Goal: Feedback & Contribution: Submit feedback/report problem

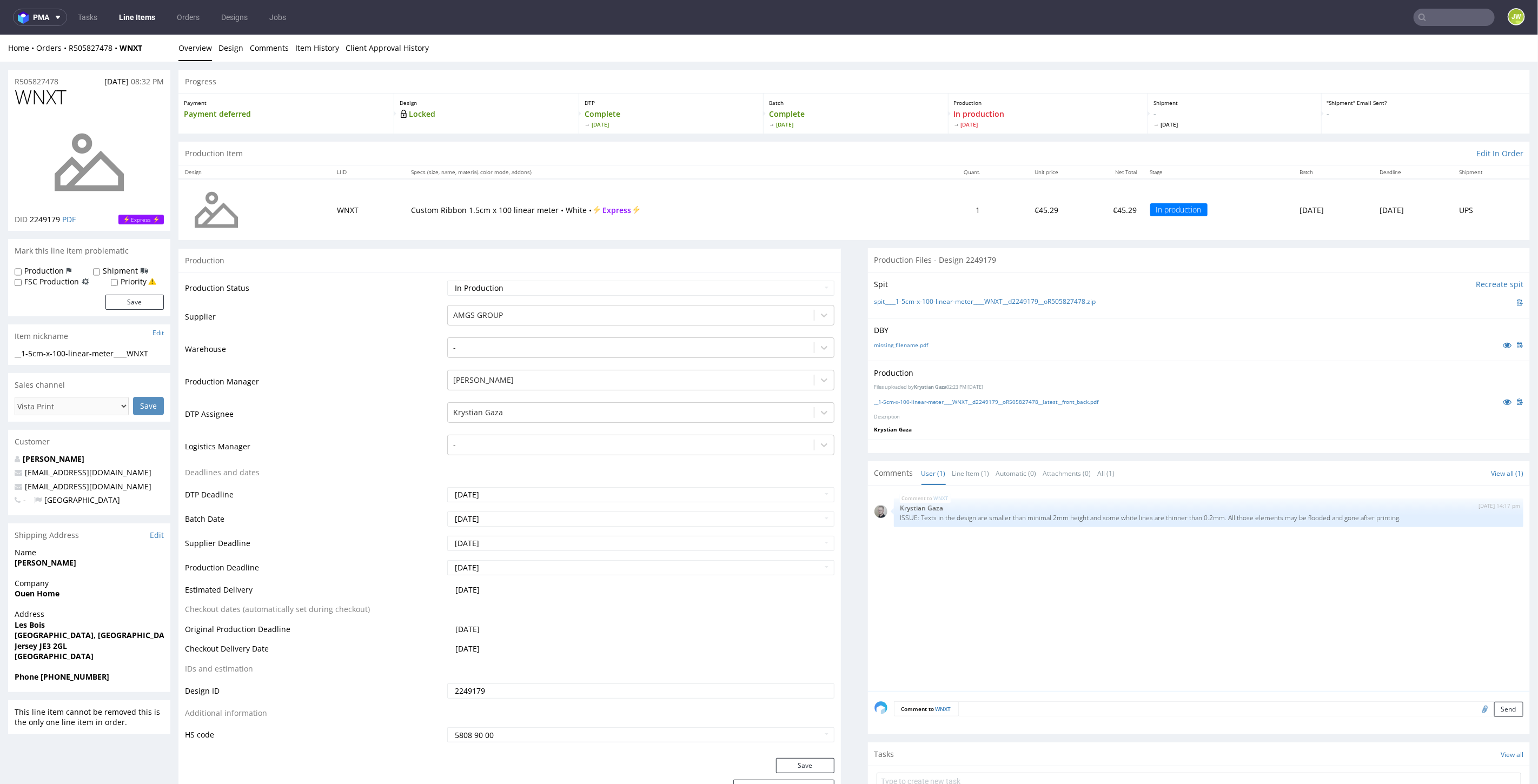
click at [145, 23] on link "Line Items" at bounding box center [136, 17] width 49 height 17
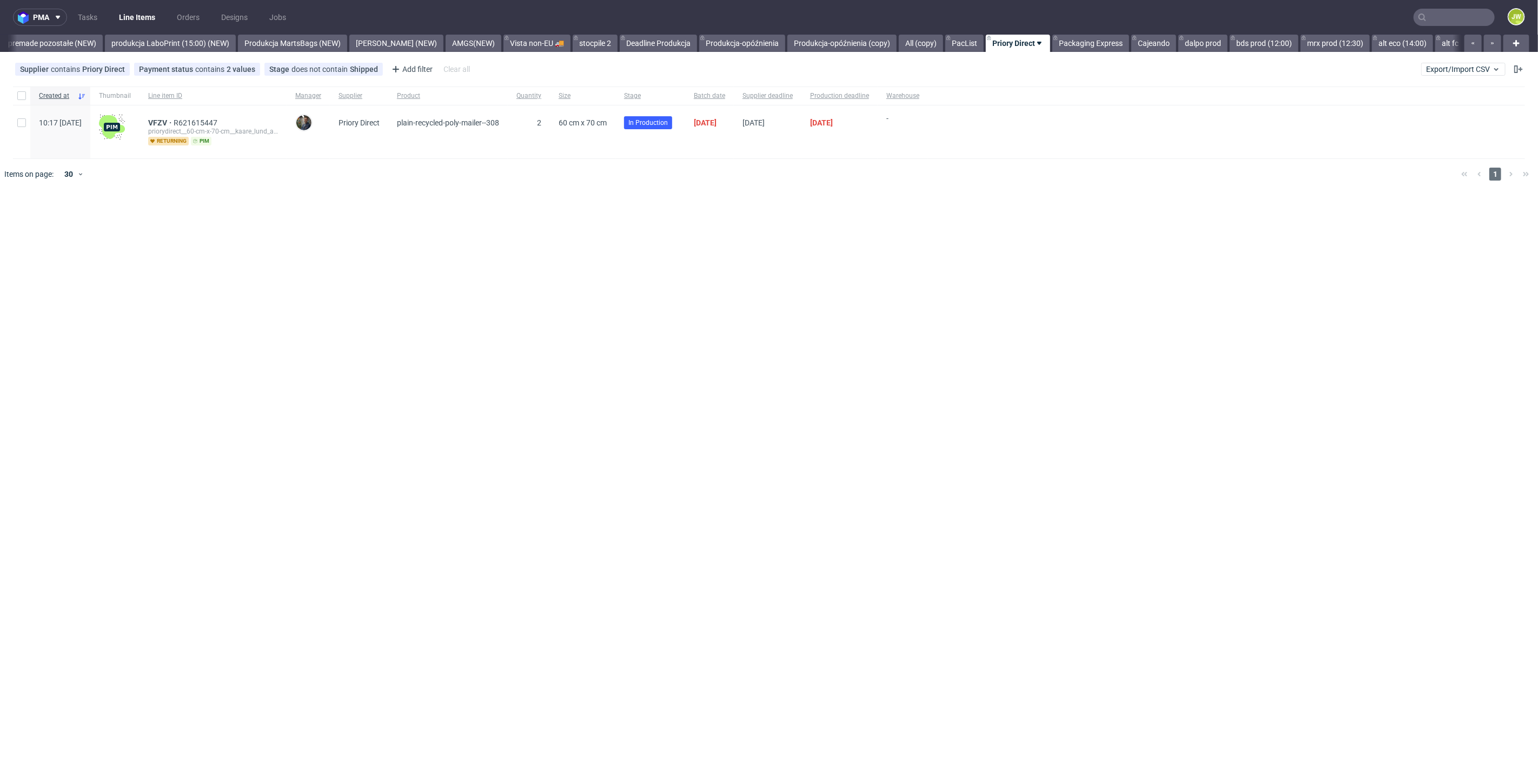
scroll to position [0, 2564]
click at [1360, 40] on link "alt eco (14:00)" at bounding box center [1390, 43] width 61 height 17
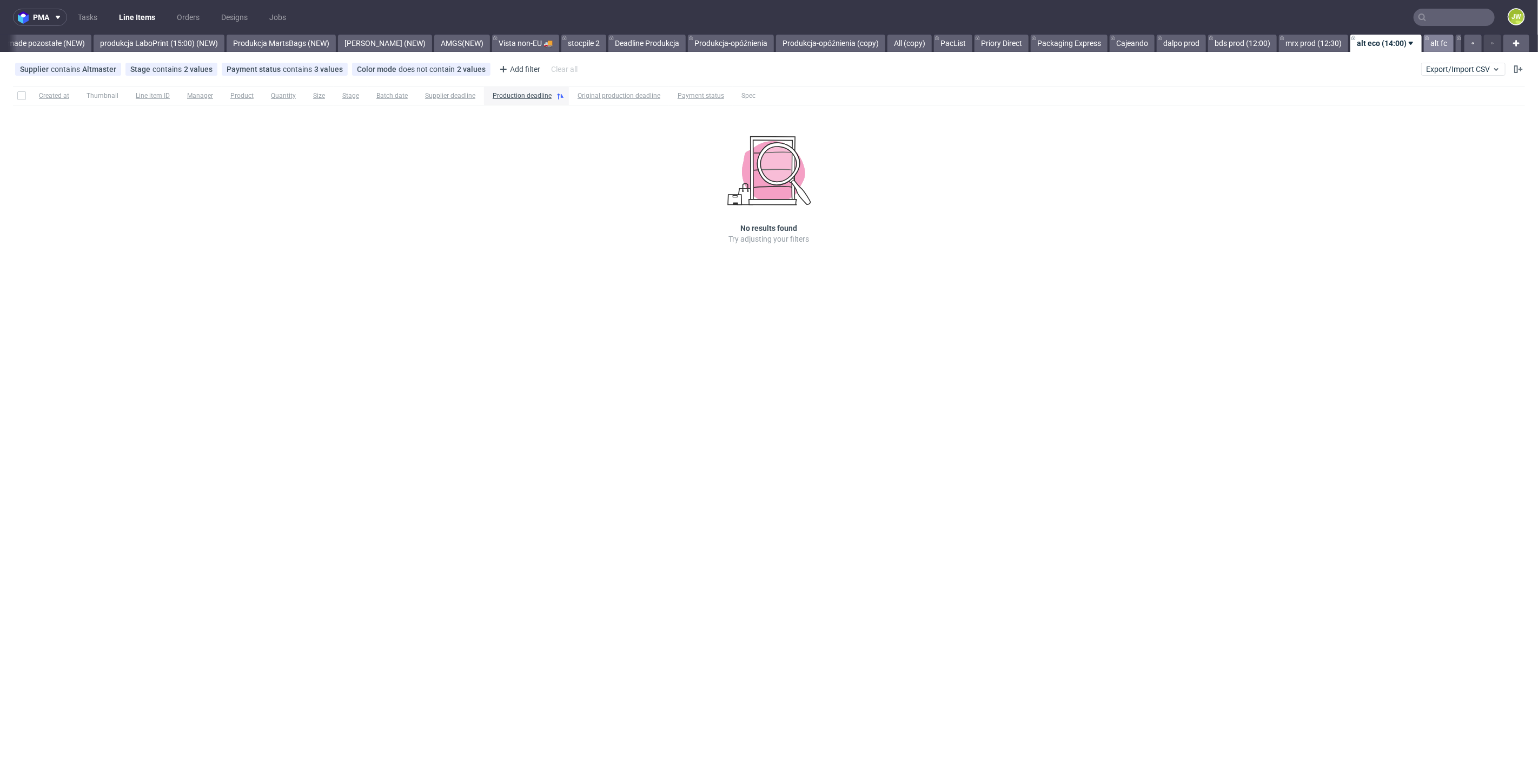
click at [1424, 42] on link "alt fc" at bounding box center [1439, 43] width 30 height 17
click at [1455, 46] on link "TCM prod" at bounding box center [1478, 43] width 46 height 17
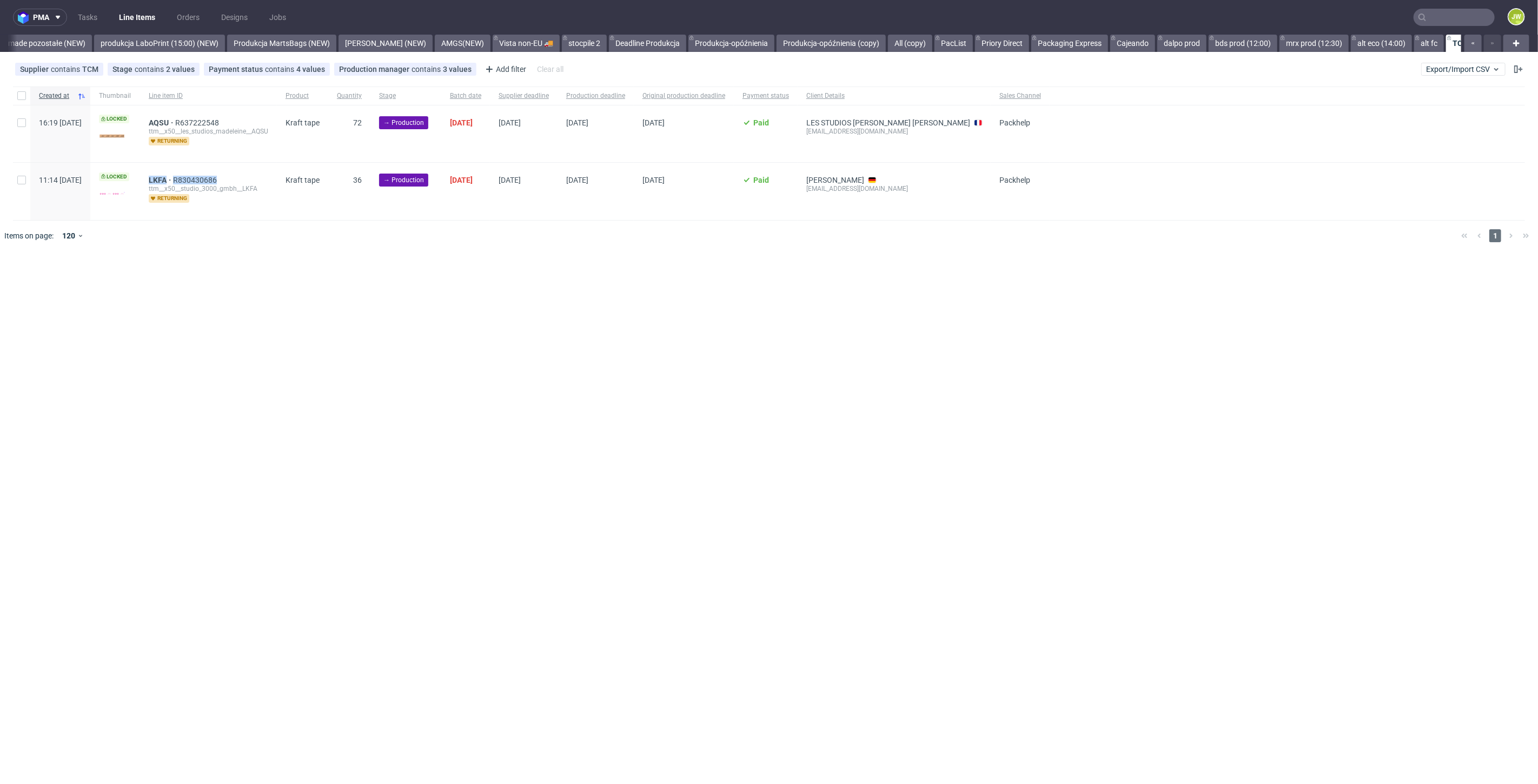
drag, startPoint x: 273, startPoint y: 170, endPoint x: 172, endPoint y: 174, distance: 101.1
click at [172, 174] on div "LKFA R830430686 ttm__x50__studio_3000_gmbh__LKFA returning" at bounding box center [208, 191] width 136 height 57
copy div "LKFA R830430686"
drag, startPoint x: 260, startPoint y: 119, endPoint x: 174, endPoint y: 121, distance: 86.0
click at [174, 121] on div "AQSU R637222548 ttm__x50__les_studios_madeleine__AQSU returning" at bounding box center [208, 133] width 136 height 57
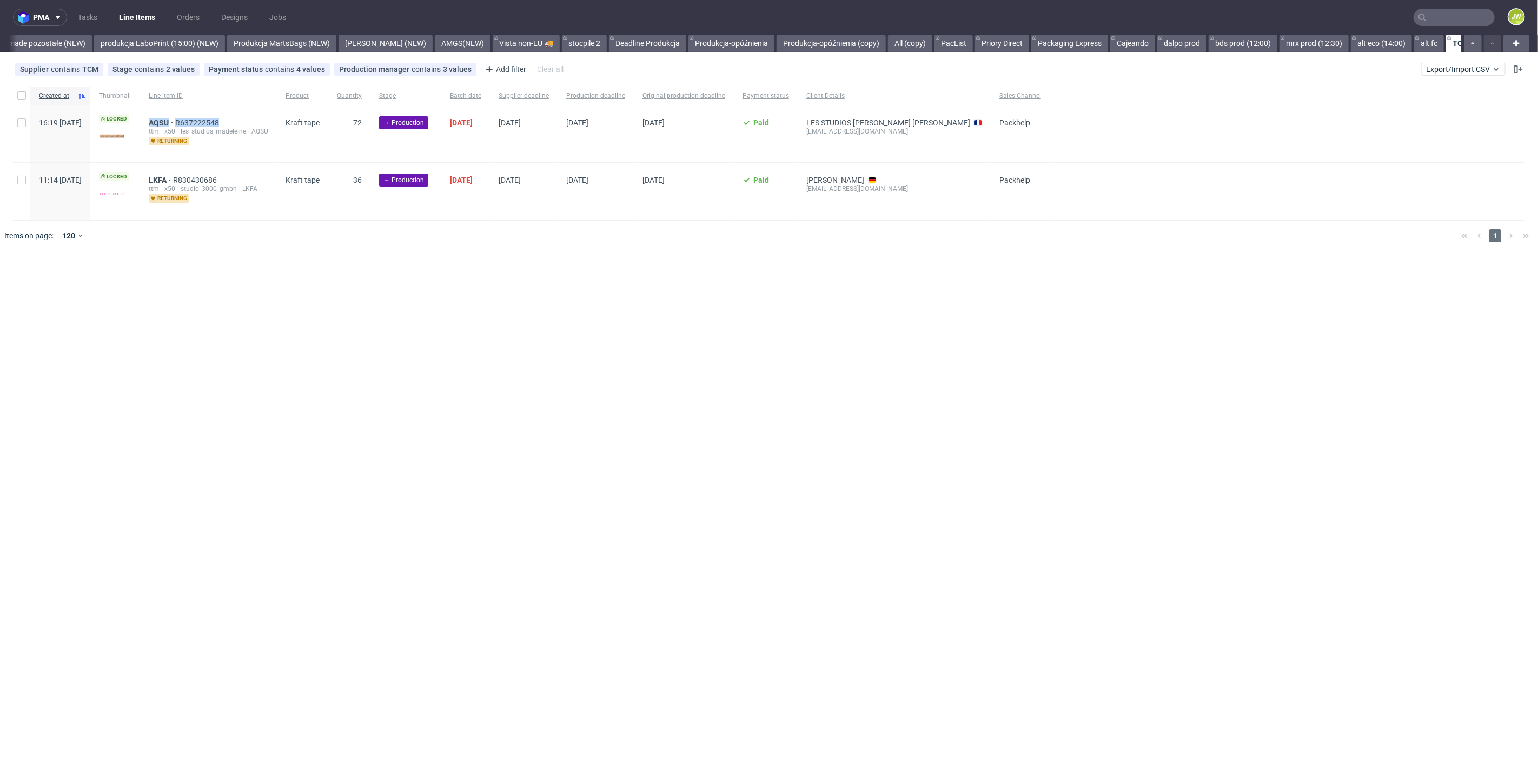
copy div "AQSU R637222548"
drag, startPoint x: 633, startPoint y: 424, endPoint x: 627, endPoint y: 426, distance: 6.3
click at [630, 426] on div "pma Tasks Line Items Orders Designs Jobs JW All DTP Late Shipped Shipments DTP …" at bounding box center [769, 392] width 1538 height 784
click at [175, 124] on span "AQSU" at bounding box center [162, 122] width 27 height 8
drag, startPoint x: 191, startPoint y: 178, endPoint x: 191, endPoint y: 172, distance: 6.0
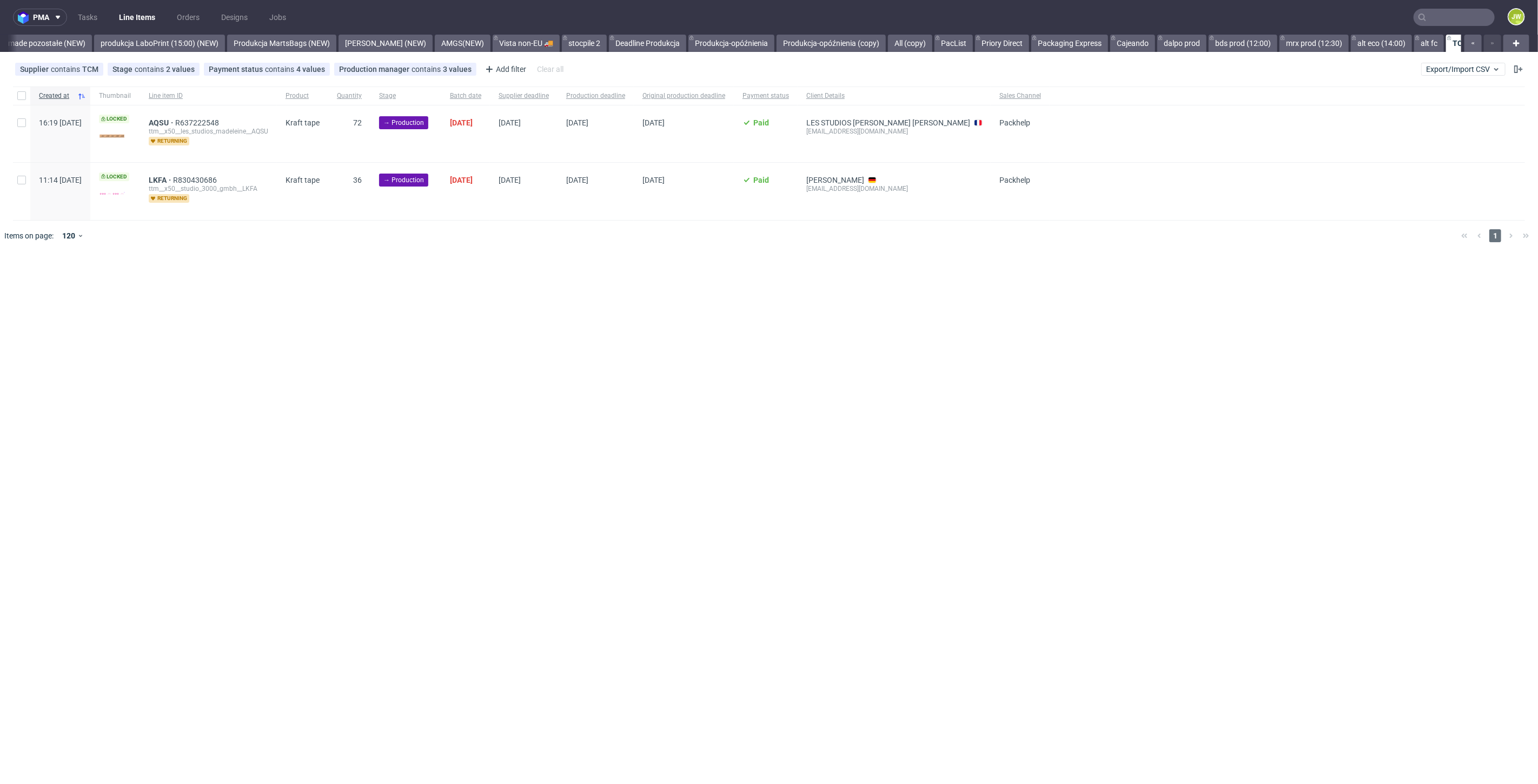
click at [173, 178] on span "LKFA" at bounding box center [161, 180] width 24 height 8
click at [410, 333] on div "pma Tasks Line Items Orders Designs Jobs JW All DTP Late Shipped Shipments DTP …" at bounding box center [769, 392] width 1538 height 784
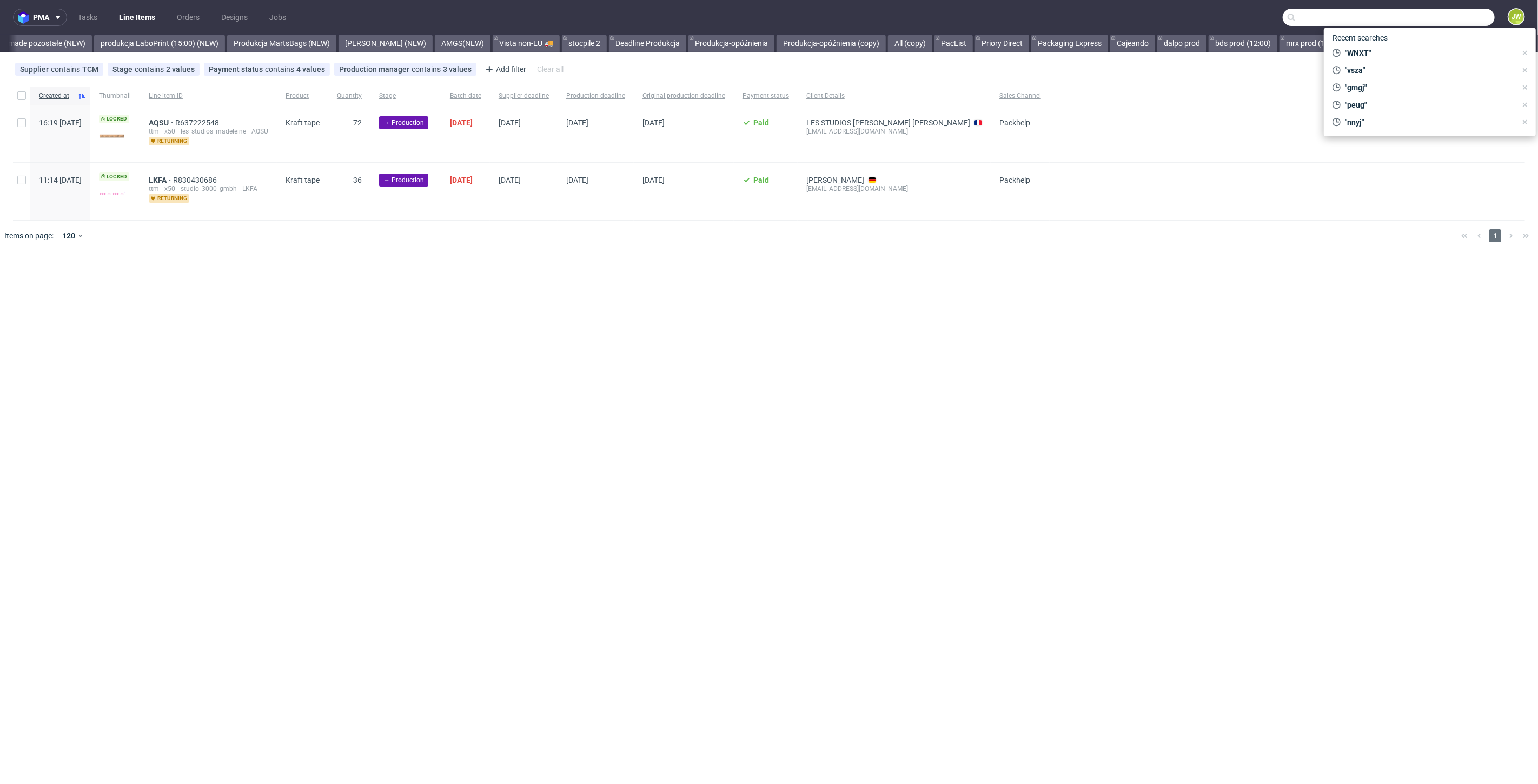
click at [1437, 20] on input "text" at bounding box center [1388, 17] width 212 height 17
paste input "ELUS"
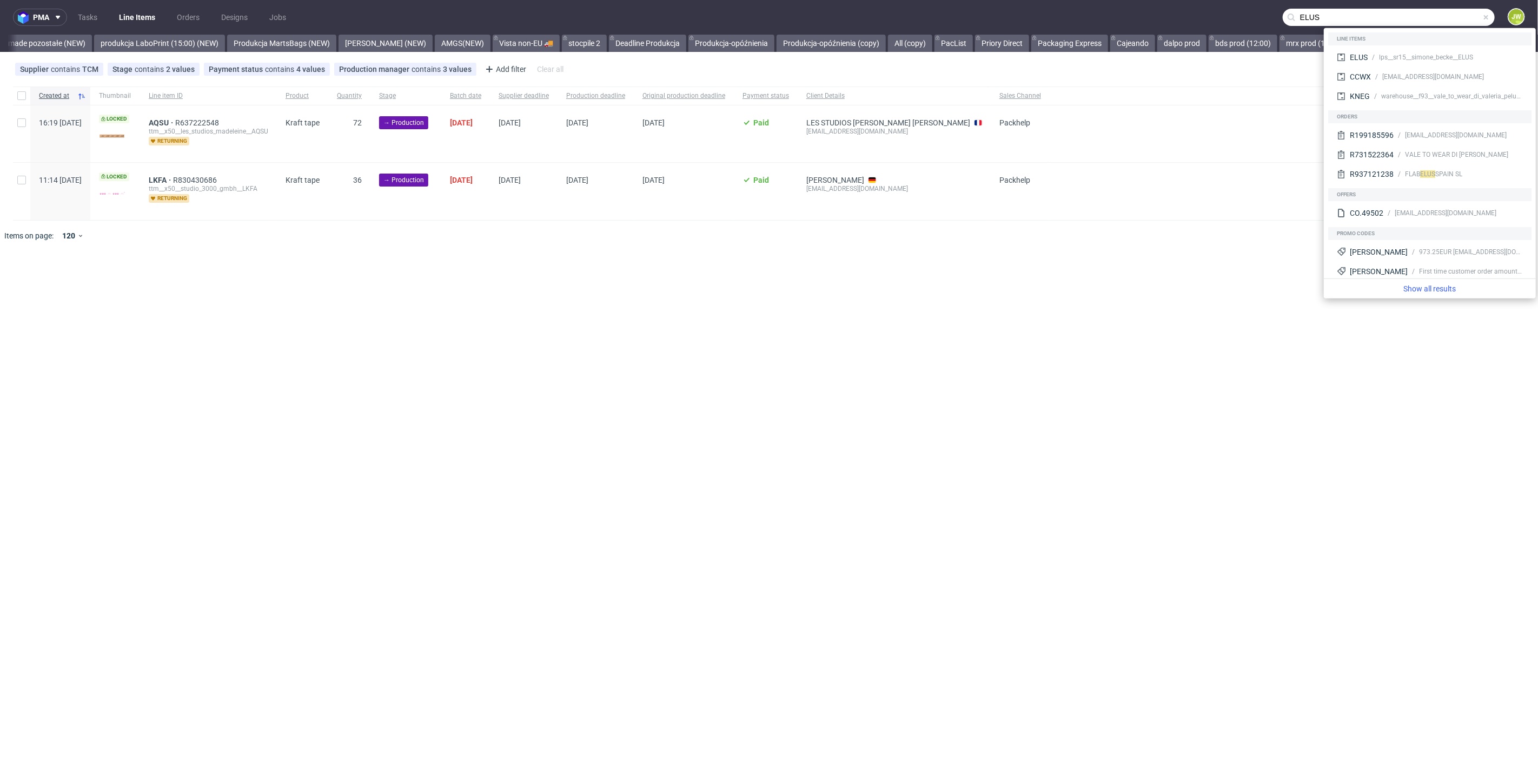
type input "ELUS"
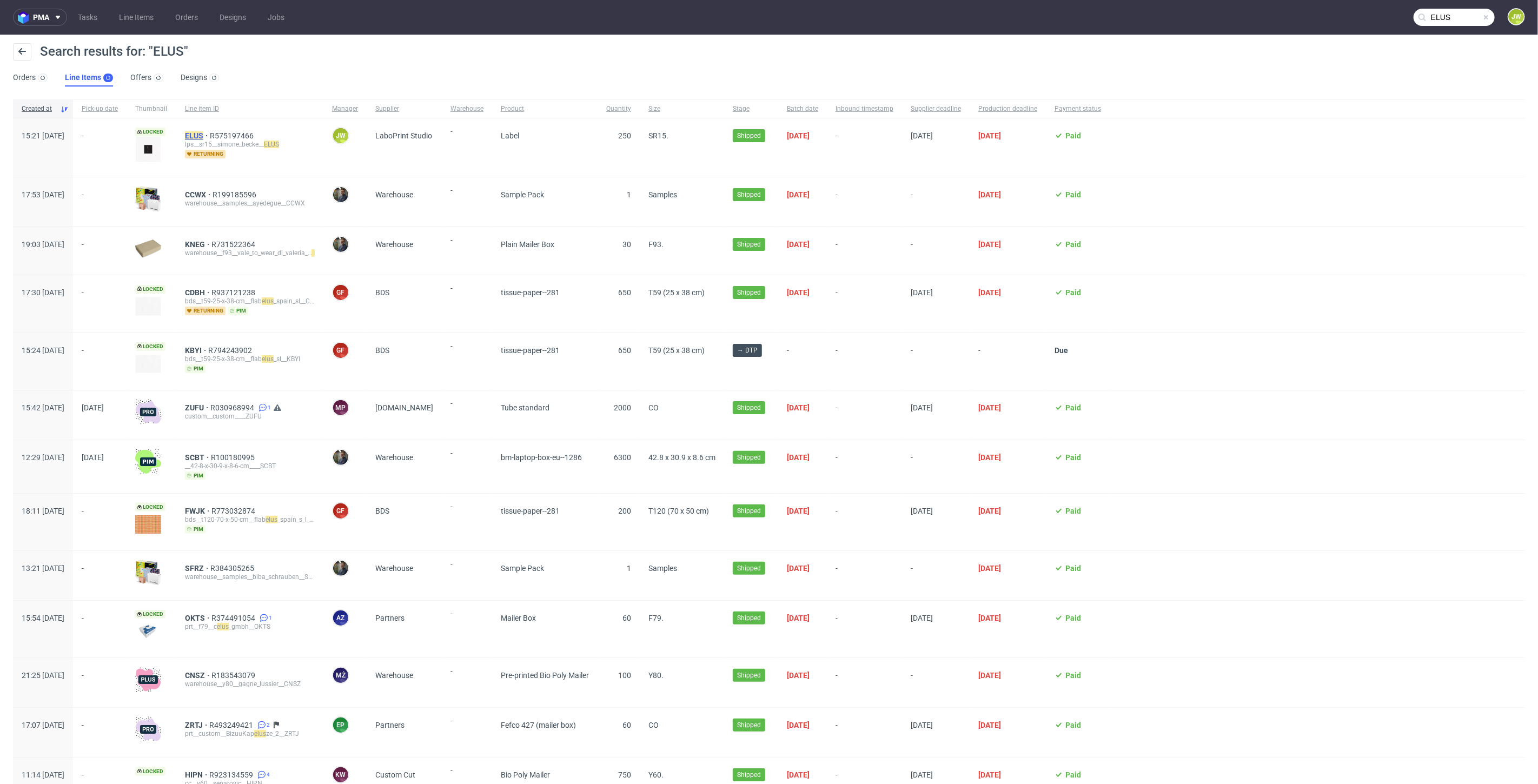
click at [203, 134] on mark "ELUS" at bounding box center [194, 135] width 18 height 8
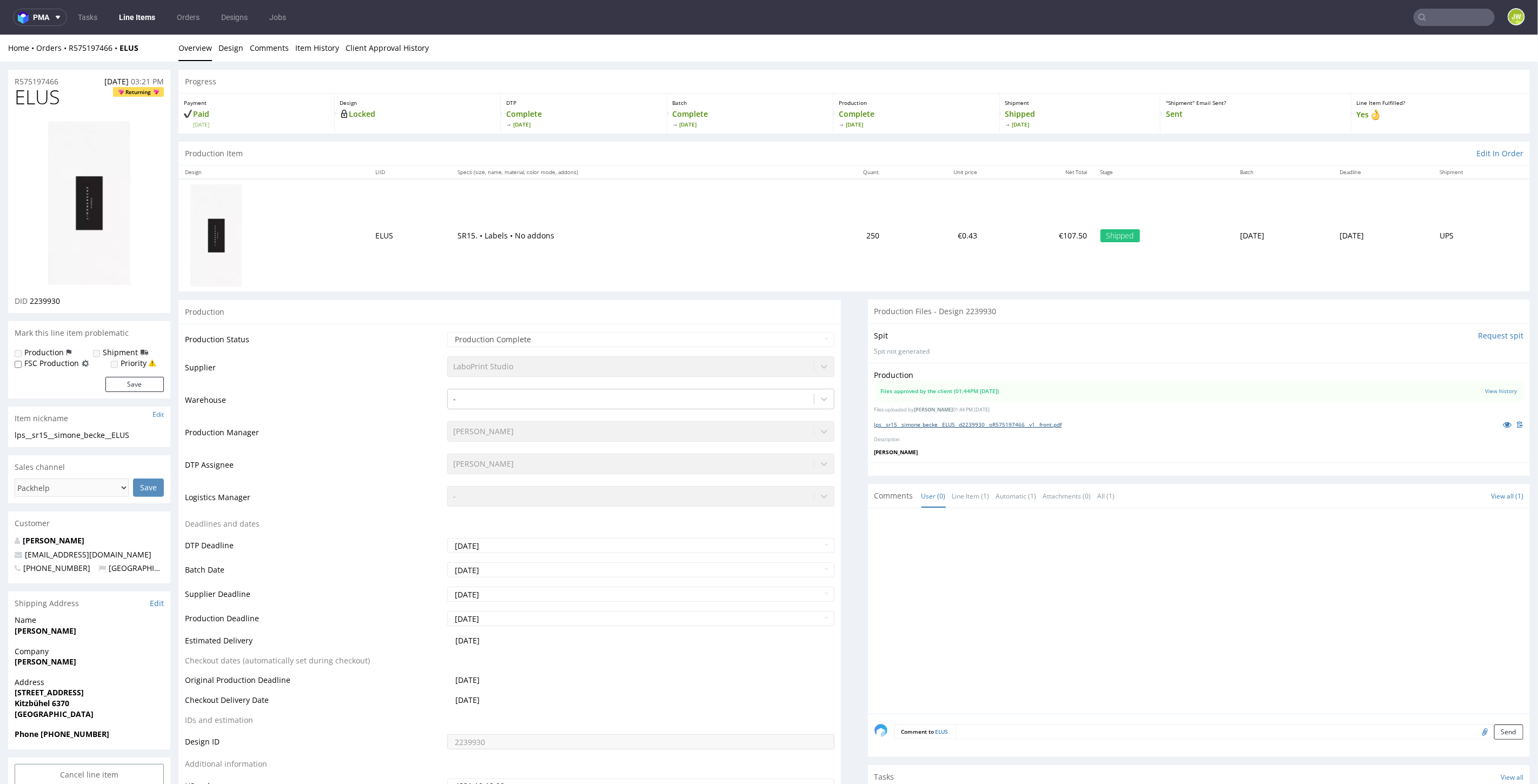
click at [901, 423] on link "lps__sr15__simone_becke__ELUS__d2239930__oR575197466__v1__front.pdf" at bounding box center [968, 424] width 187 height 8
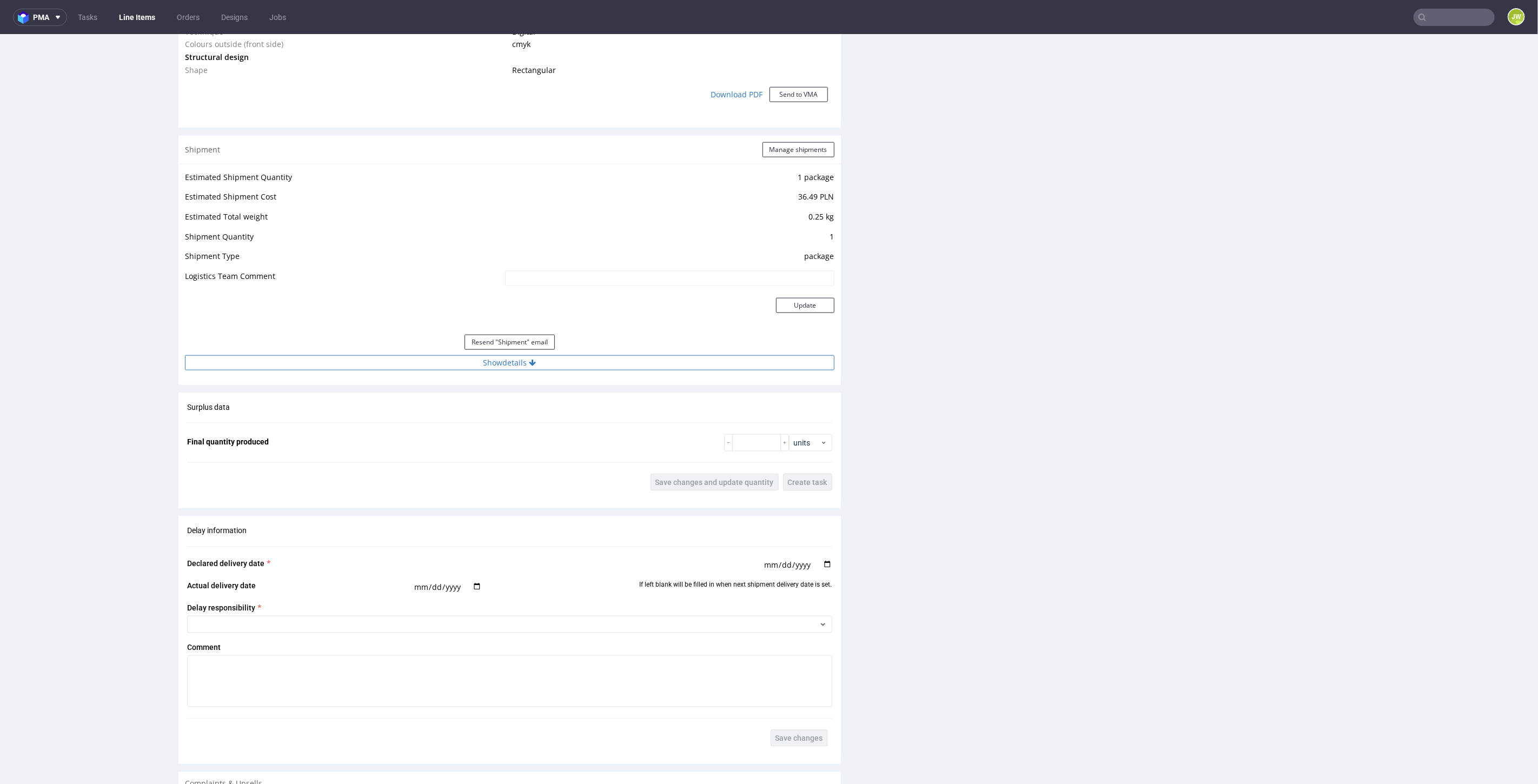
scroll to position [1020, 0]
click at [499, 351] on div "Resend "Shipment" email" at bounding box center [509, 341] width 649 height 26
click at [501, 356] on button "Show details" at bounding box center [509, 362] width 649 height 15
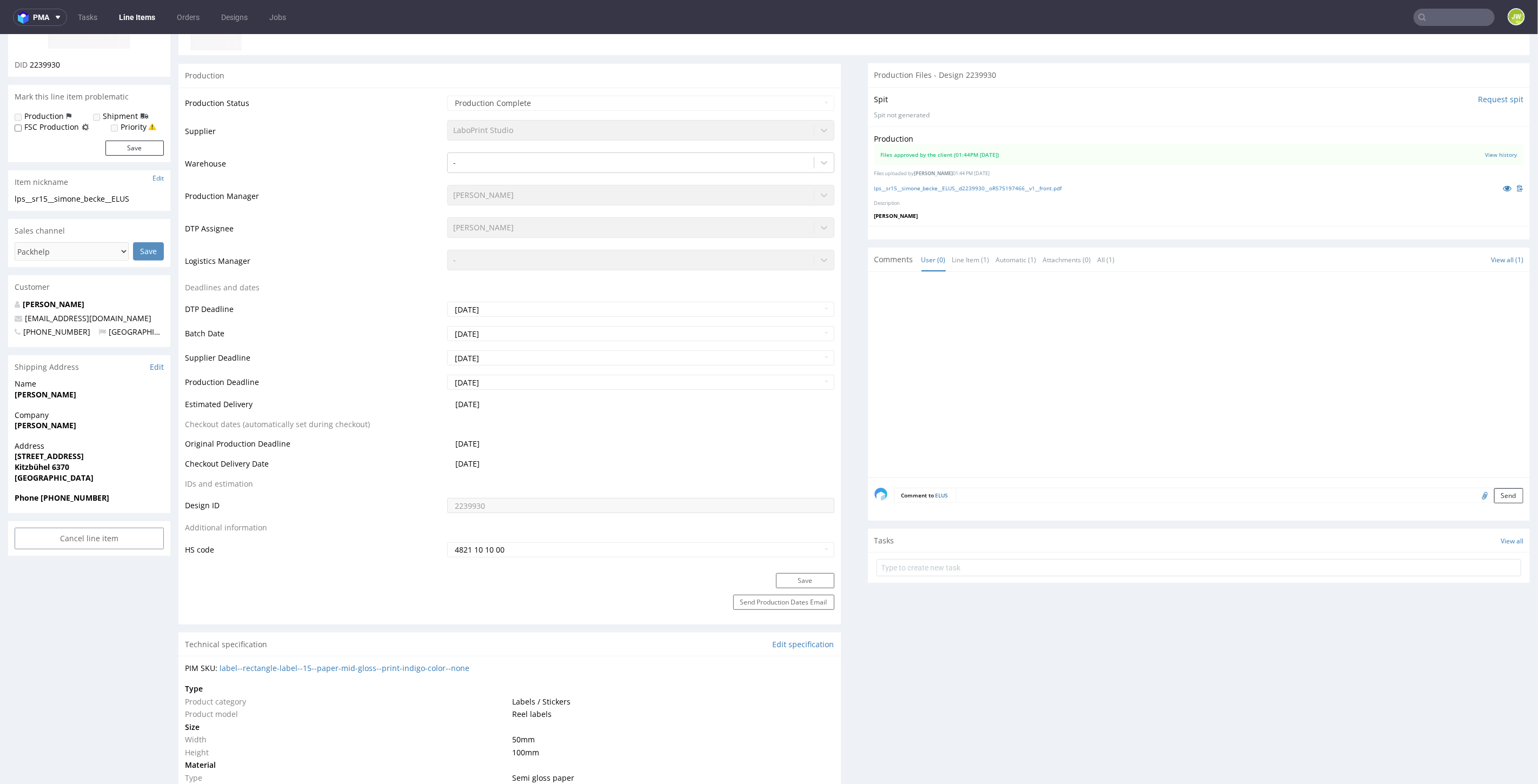
scroll to position [0, 0]
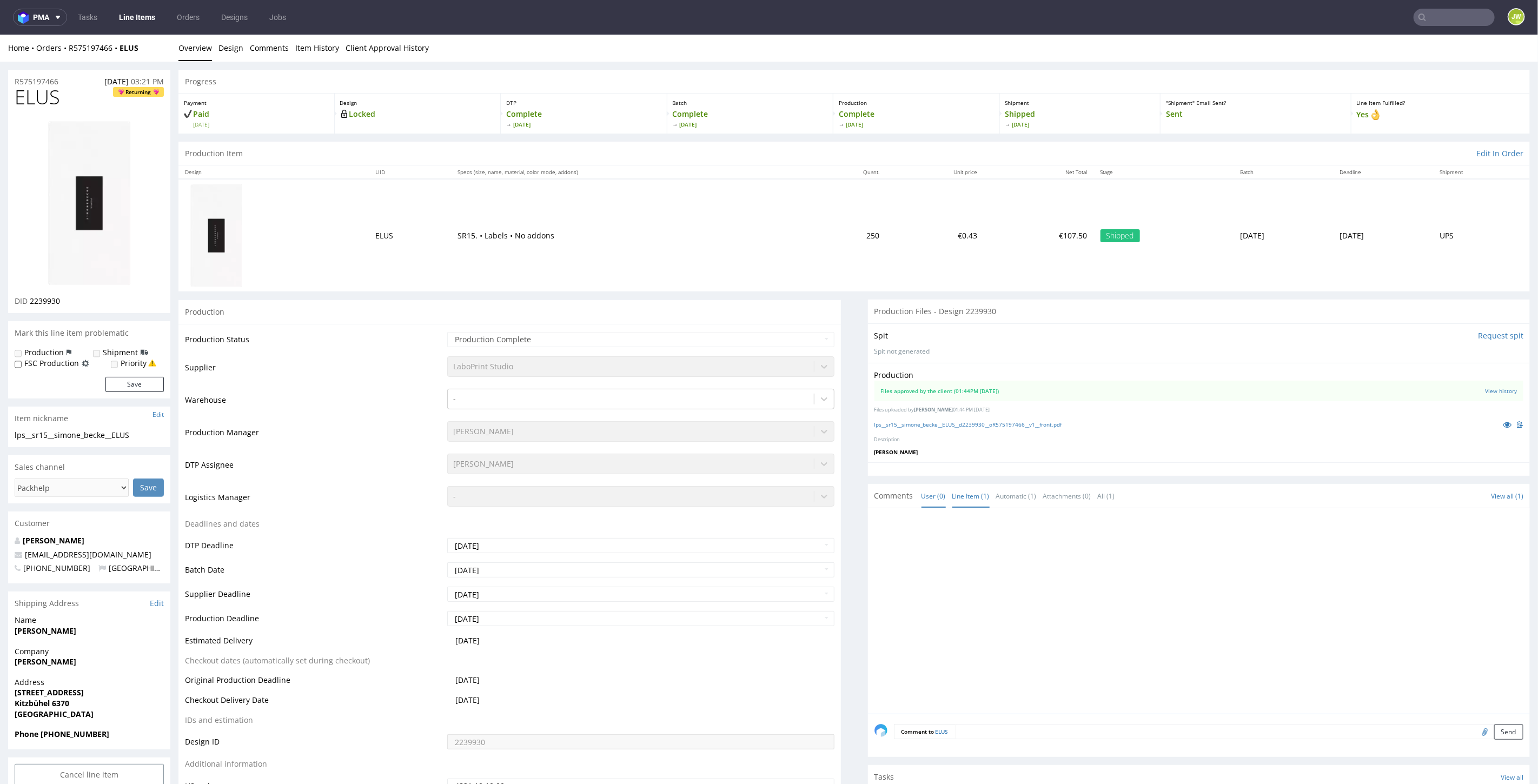
click at [967, 490] on link "Line Item (1)" at bounding box center [970, 495] width 37 height 24
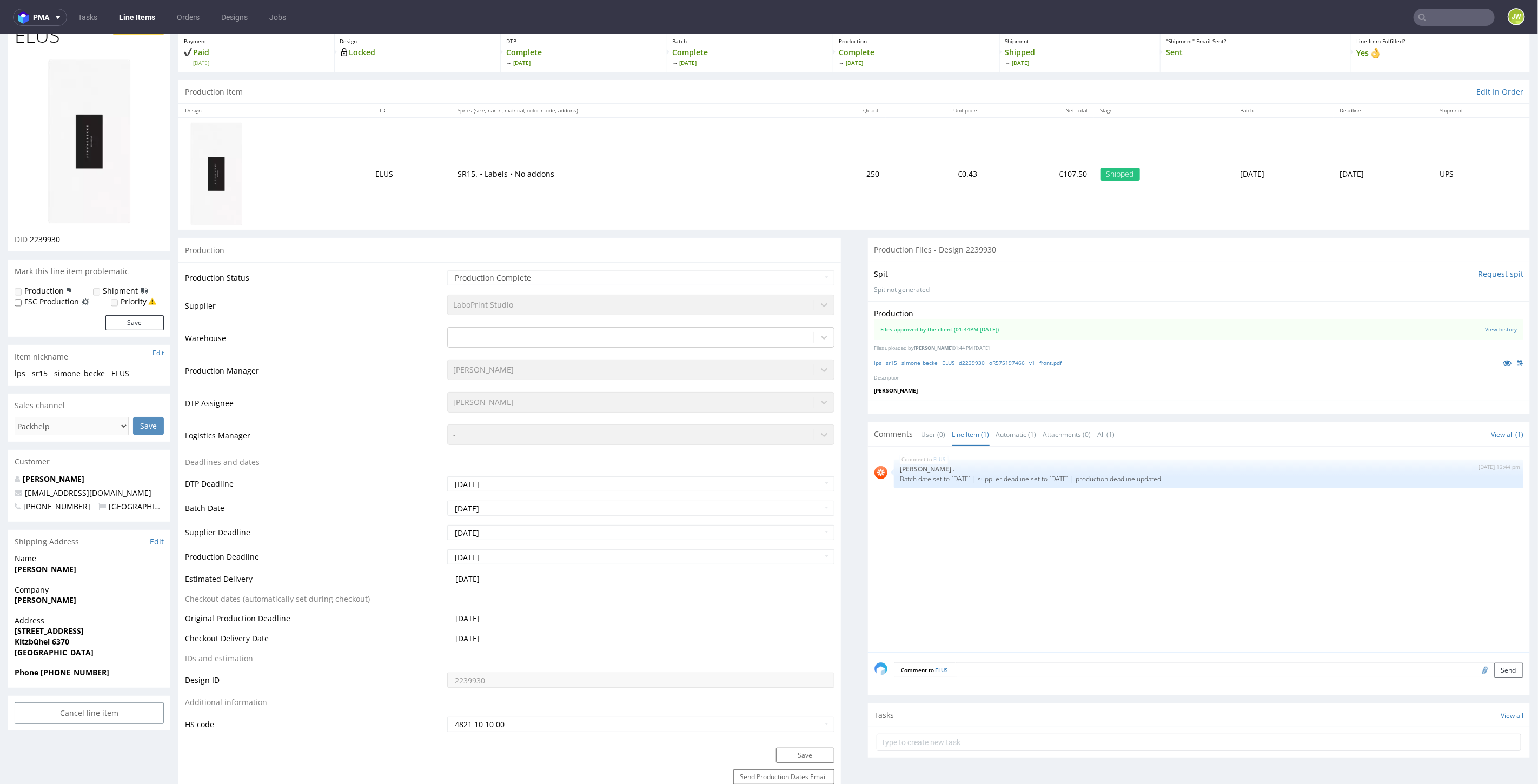
scroll to position [120, 0]
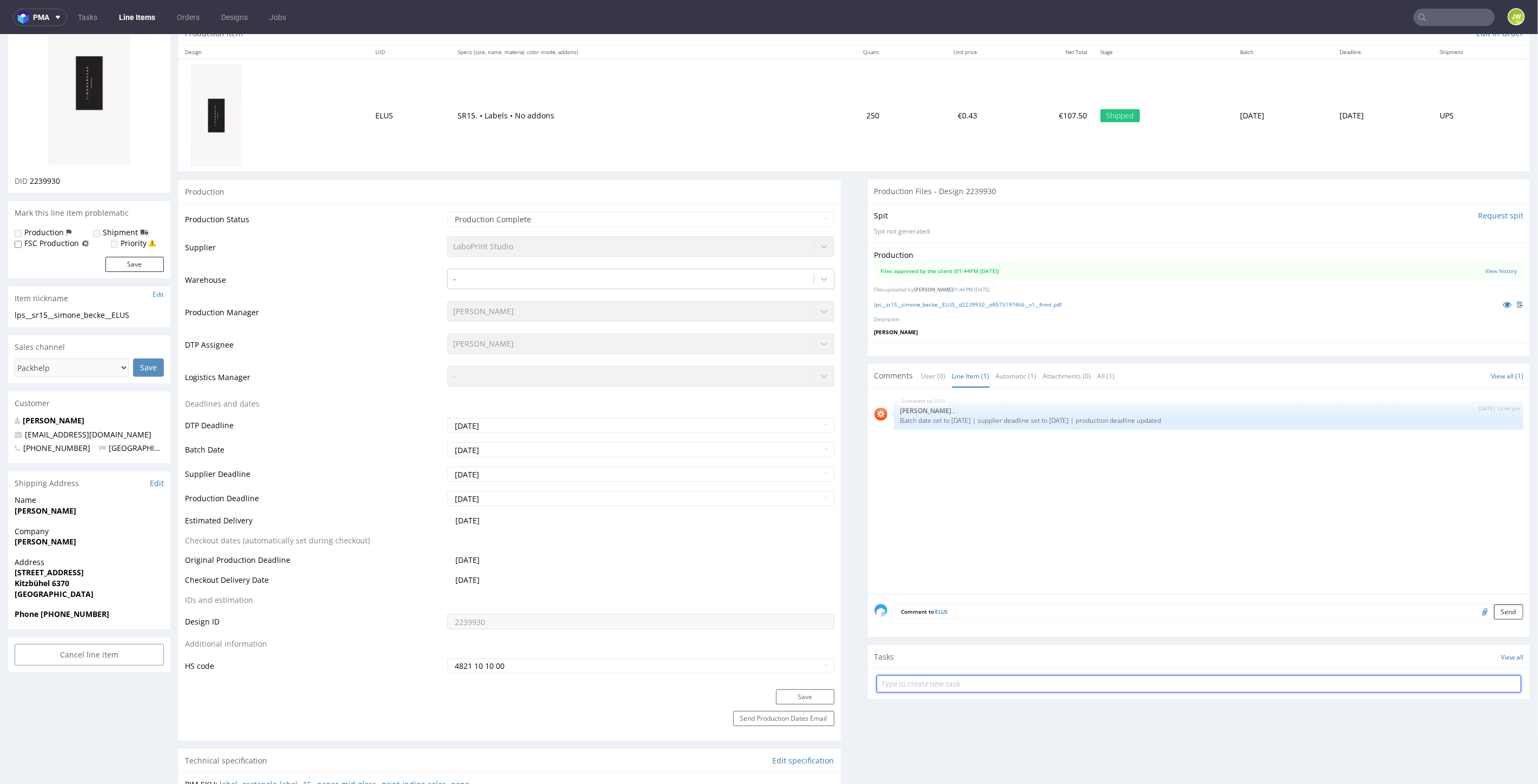
click at [907, 686] on input "text" at bounding box center [1199, 683] width 645 height 17
type input "Reklamacja"
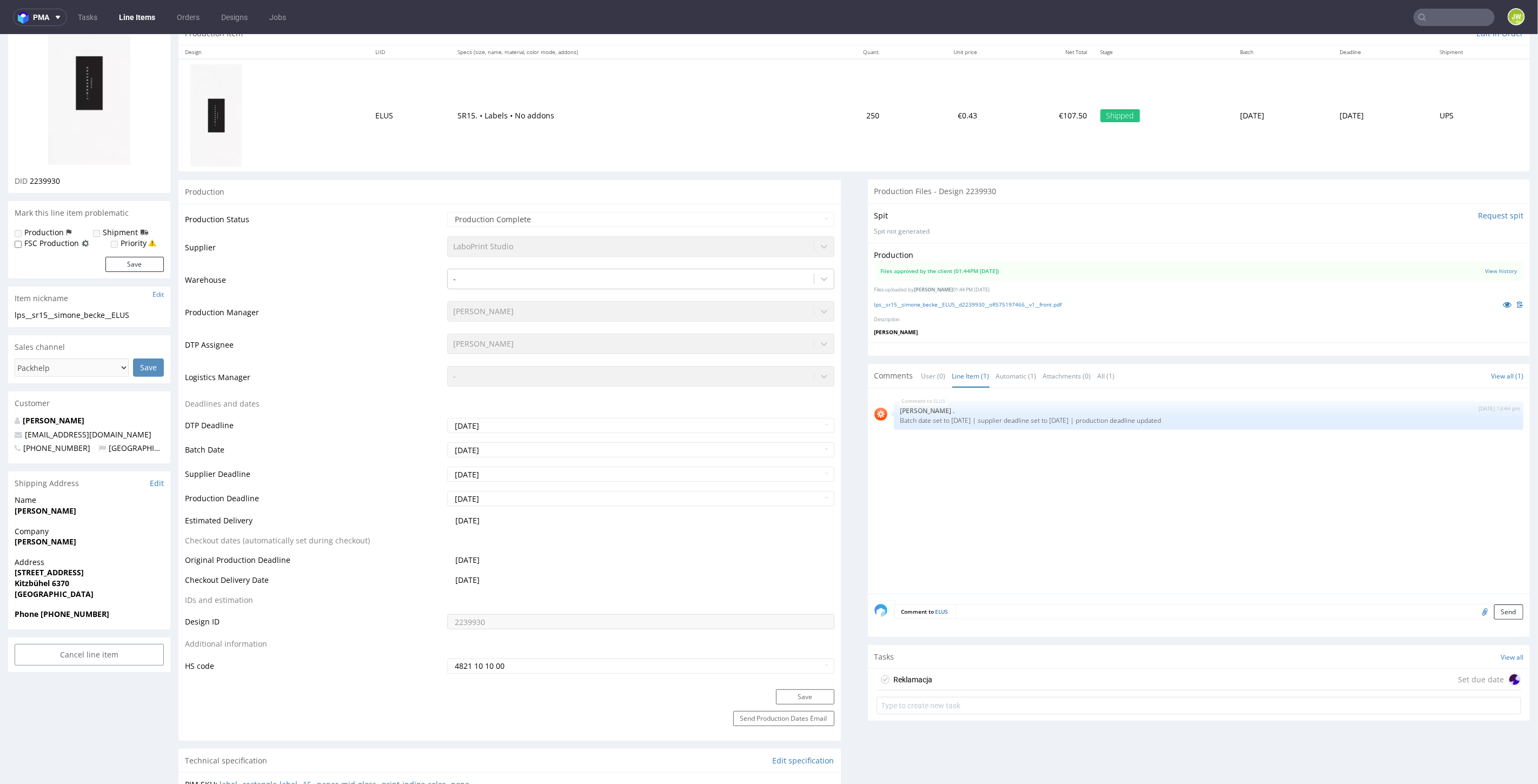
click at [891, 685] on div "Reklamacja" at bounding box center [905, 679] width 56 height 17
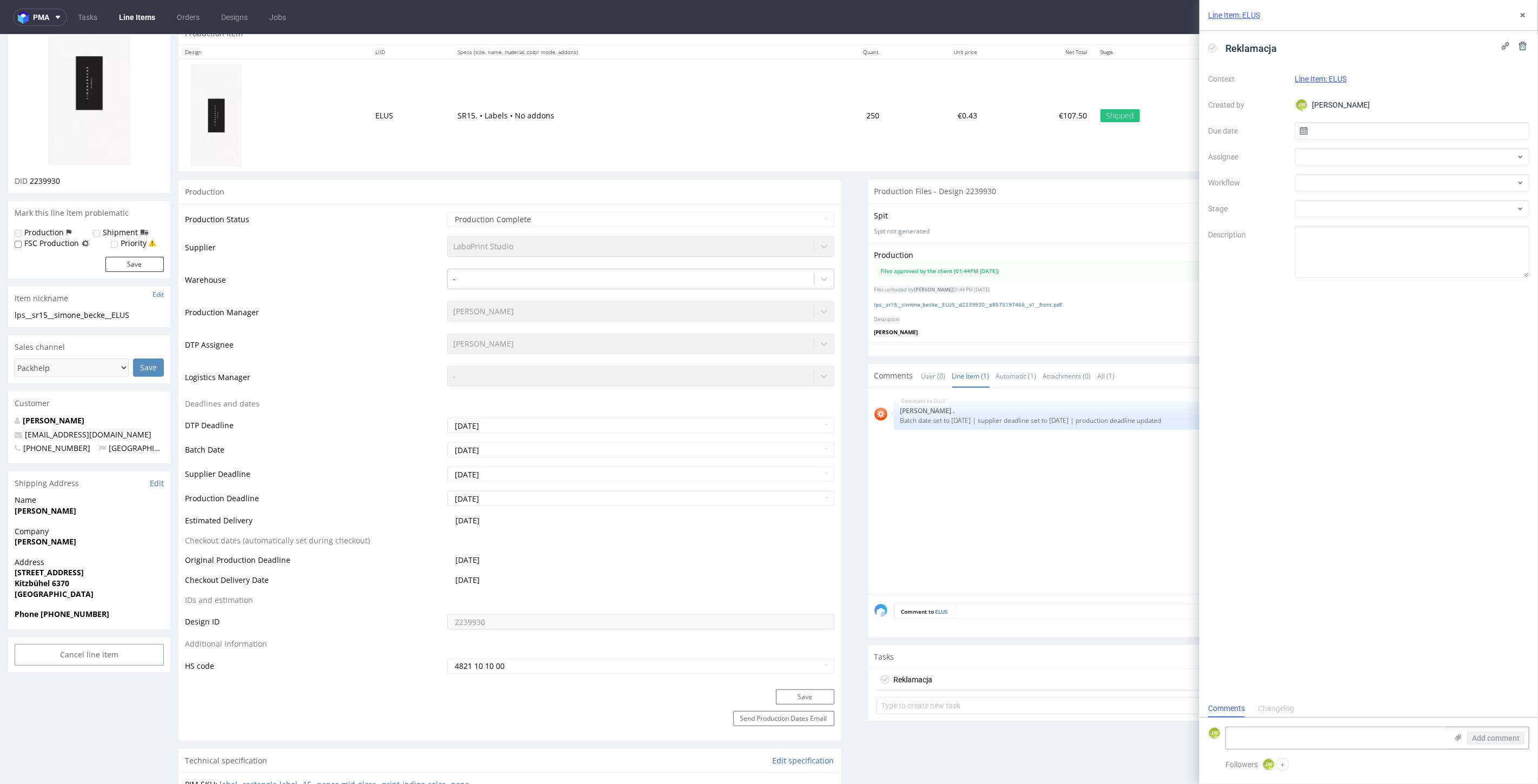
scroll to position [8, 0]
drag, startPoint x: 1255, startPoint y: 732, endPoint x: 1287, endPoint y: 736, distance: 32.2
click at [1272, 734] on textarea at bounding box center [1336, 738] width 221 height 22
click at [1458, 738] on use at bounding box center [1458, 737] width 6 height 7
click at [0, 0] on input "file" at bounding box center [0, 0] width 0 height 0
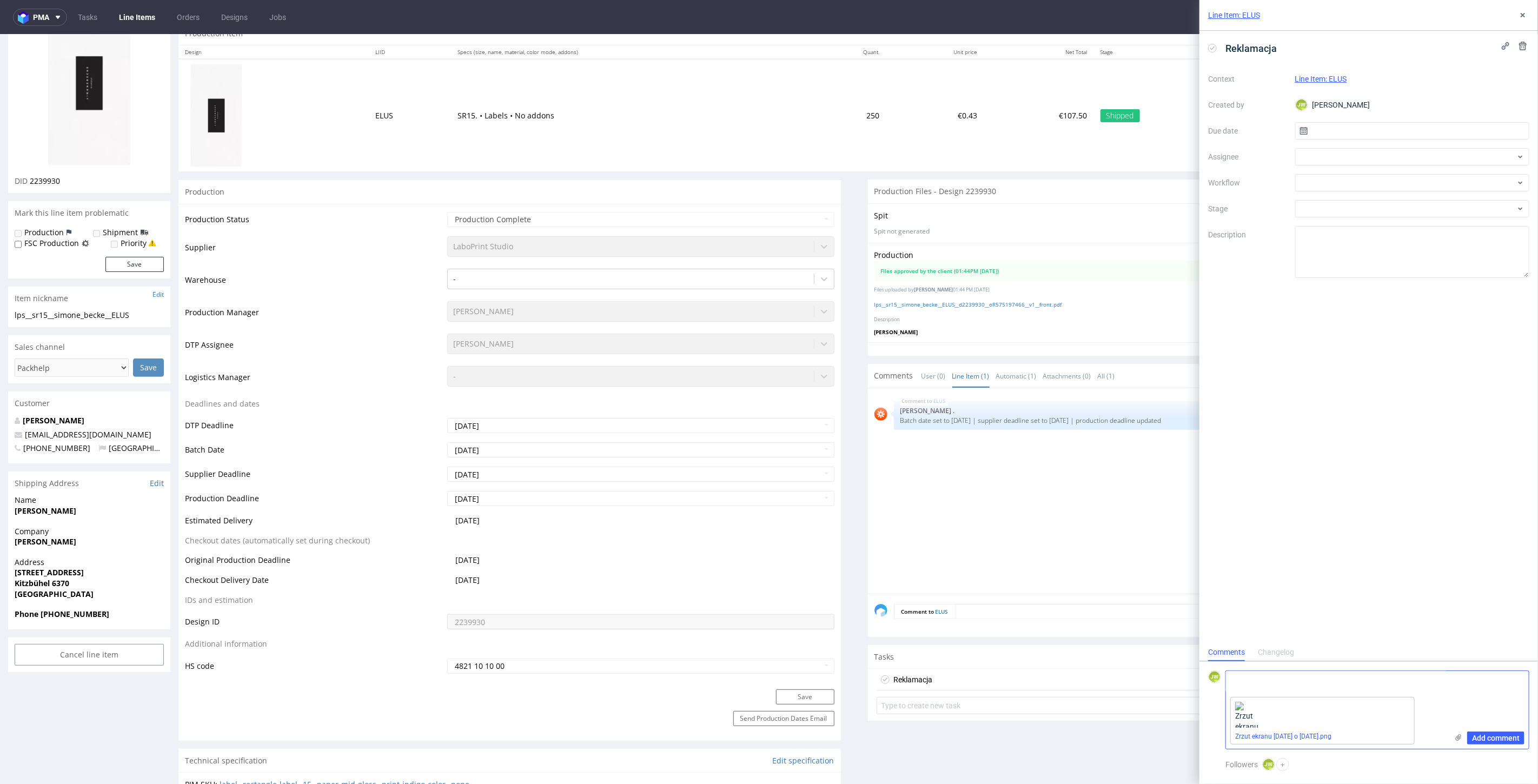
click at [1265, 672] on textarea at bounding box center [1336, 681] width 221 height 22
click at [1350, 136] on input "text" at bounding box center [1412, 131] width 234 height 17
click at [1447, 202] on span "5" at bounding box center [1447, 202] width 5 height 11
type input "05/09/2025"
click at [1360, 156] on div at bounding box center [1412, 157] width 234 height 17
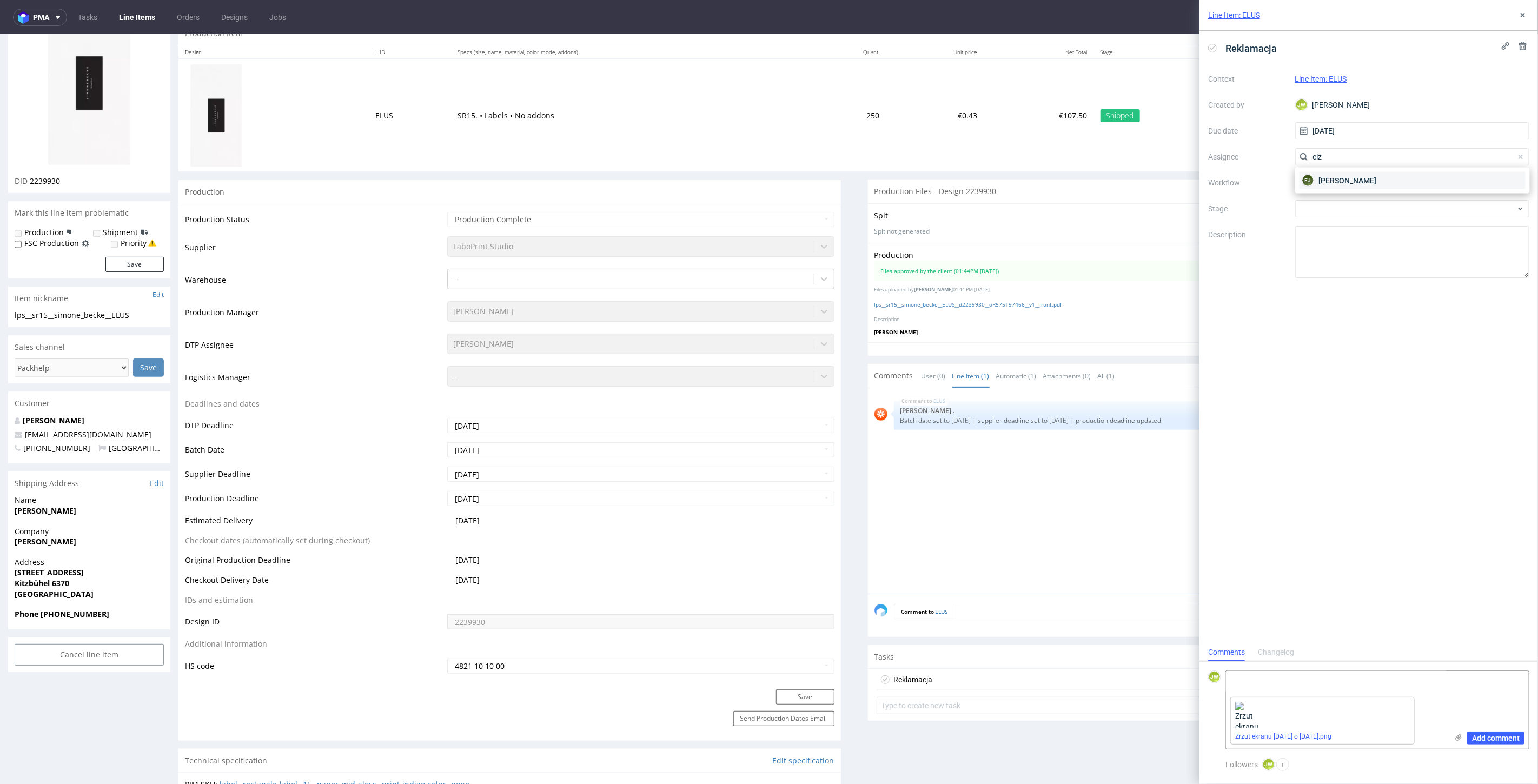
type input "elż"
click at [1380, 177] on div "EJ Elżbieta Jelińska" at bounding box center [1413, 180] width 226 height 17
click at [1334, 185] on div at bounding box center [1412, 183] width 234 height 17
click at [1333, 258] on div "Warehouse - Shipping" at bounding box center [1413, 260] width 226 height 20
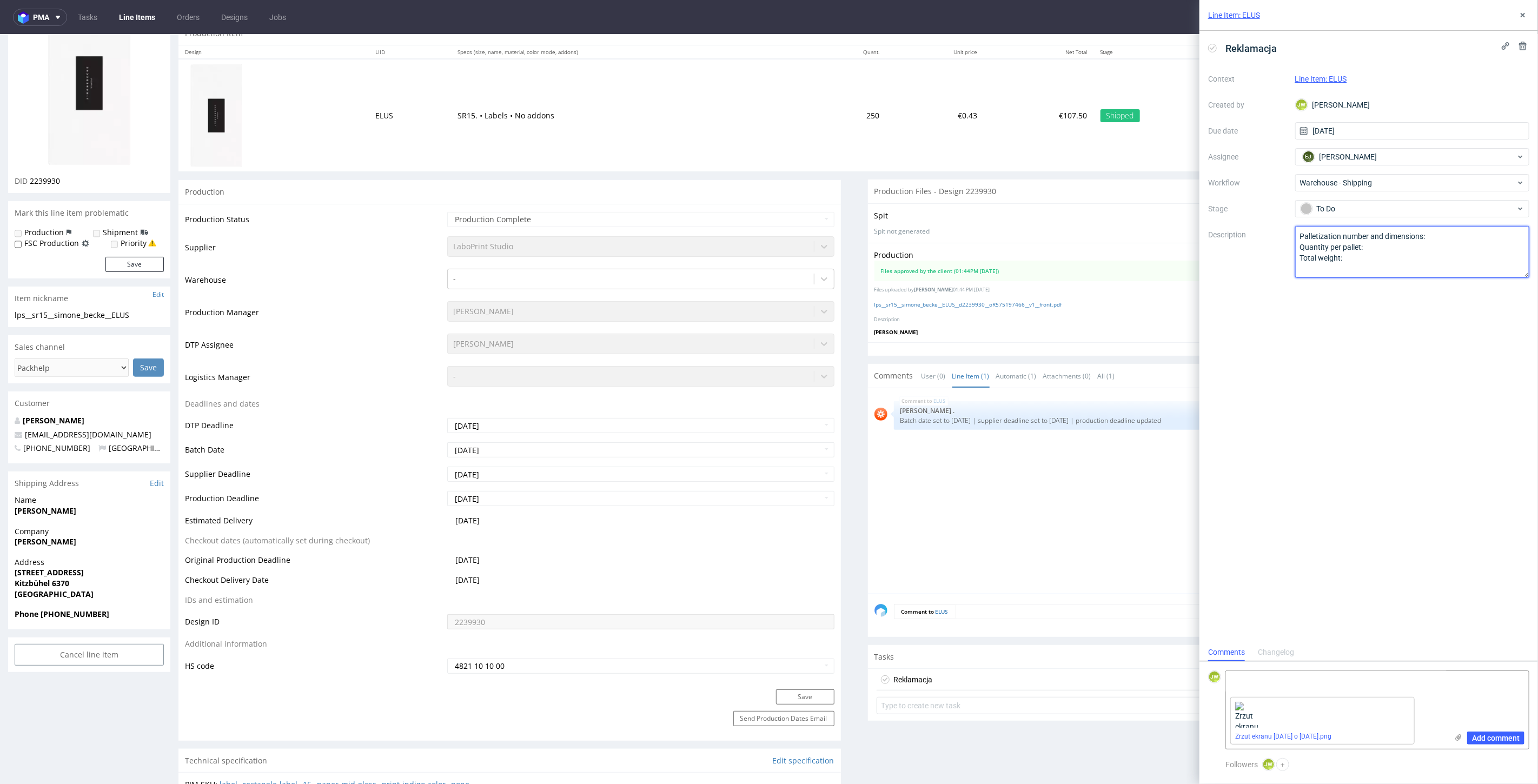
drag, startPoint x: 1362, startPoint y: 259, endPoint x: 1279, endPoint y: 231, distance: 87.6
click at [1279, 231] on div "Context Line Item: ELUS Created by JW Jędrzej Wiśniewski Due date 05/09/2025 As…" at bounding box center [1369, 174] width 321 height 208
type textarea "Klientka twierdzi iż"
click at [1272, 685] on textarea at bounding box center [1336, 681] width 221 height 22
paste textarea "the logo has been printed much smaller than expected. It does not reach the edg…"
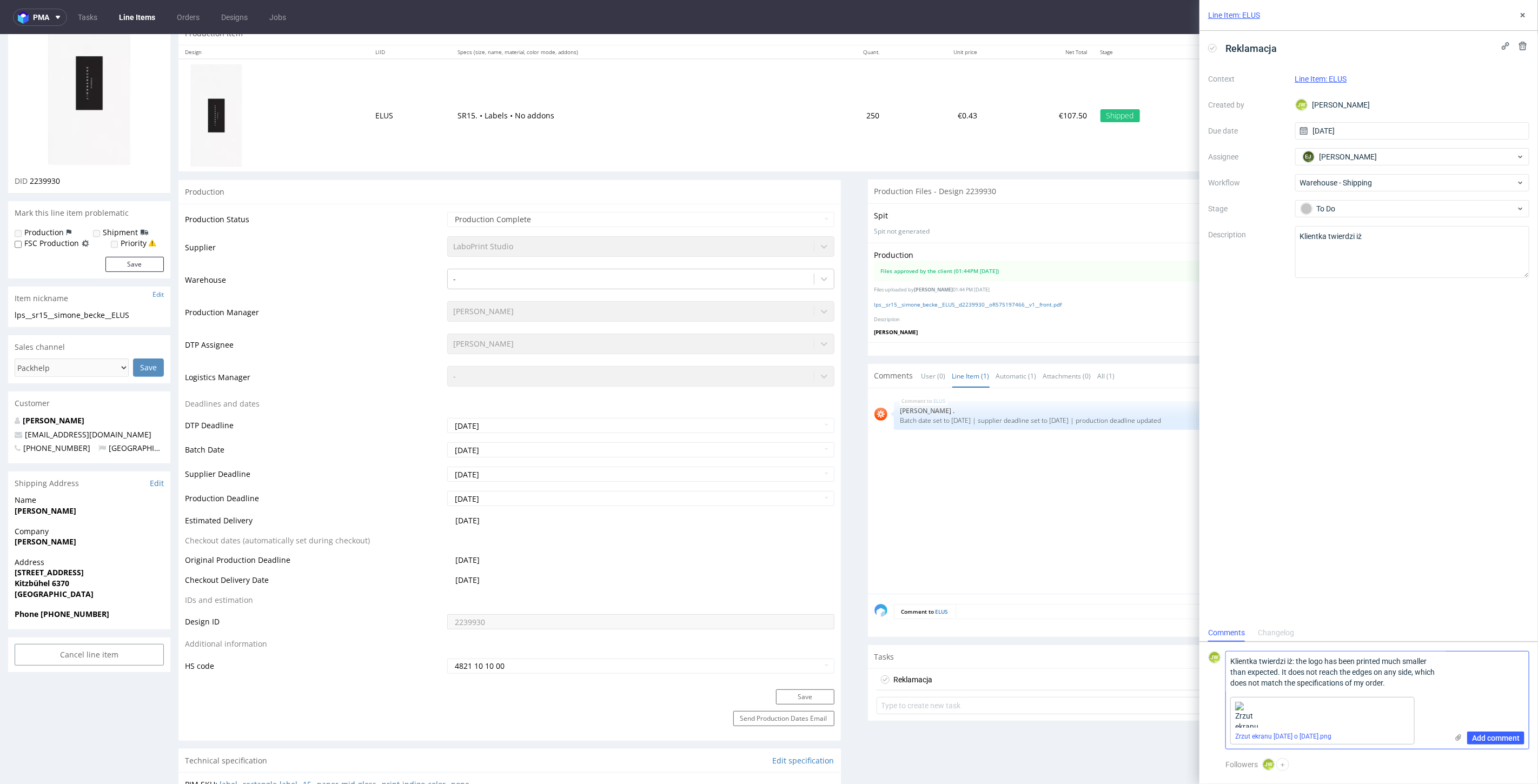
scroll to position [0, 0]
click at [1296, 662] on textarea "Klientka twierdzi iż: the logo has been printed much smaller than expected. It …" at bounding box center [1336, 672] width 221 height 41
click at [1391, 683] on textarea "Klientka twierdzi iż: "the logo has been printed much smaller than expected. It…" at bounding box center [1336, 672] width 221 height 41
click at [1394, 685] on textarea "Klientka twierdzi iż: "the logo has been printed much smaller than expected. It…" at bounding box center [1336, 661] width 221 height 63
click at [1416, 683] on textarea "Klientka twierdzi iż: "the logo has been printed much smaller than expected. It…" at bounding box center [1336, 655] width 221 height 74
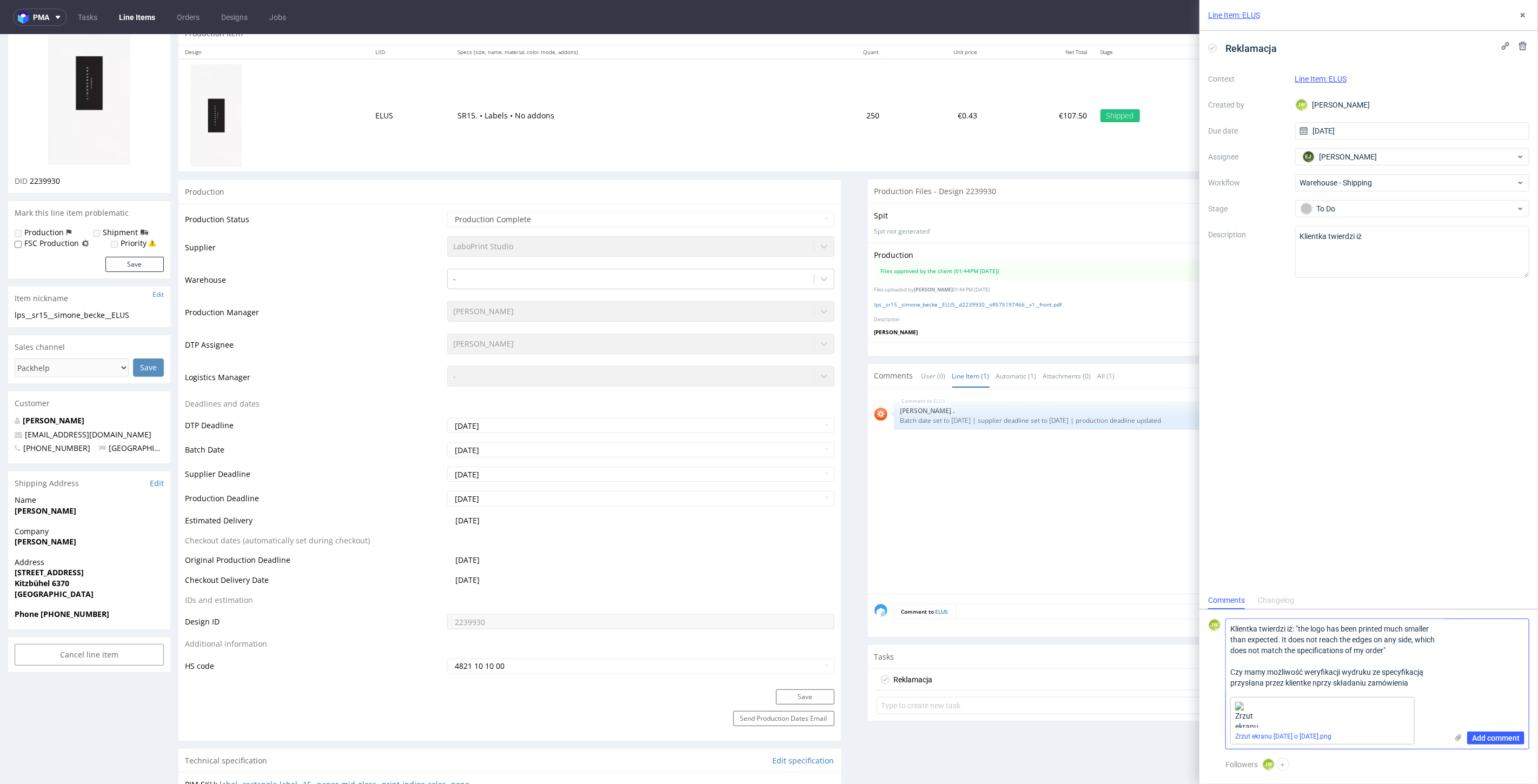
click at [1313, 685] on textarea "Klientka twierdzi iż: "the logo has been printed much smaller than expected. It…" at bounding box center [1336, 655] width 221 height 74
click at [1429, 685] on textarea "Klientka twierdzi iż: "the logo has been printed much smaller than expected. It…" at bounding box center [1336, 655] width 221 height 74
type textarea "Klientka twierdzi iż: "the logo has been printed much smaller than expected. It…"
click at [1319, 163] on div "EJ Elżbieta Jelińska" at bounding box center [1407, 157] width 216 height 17
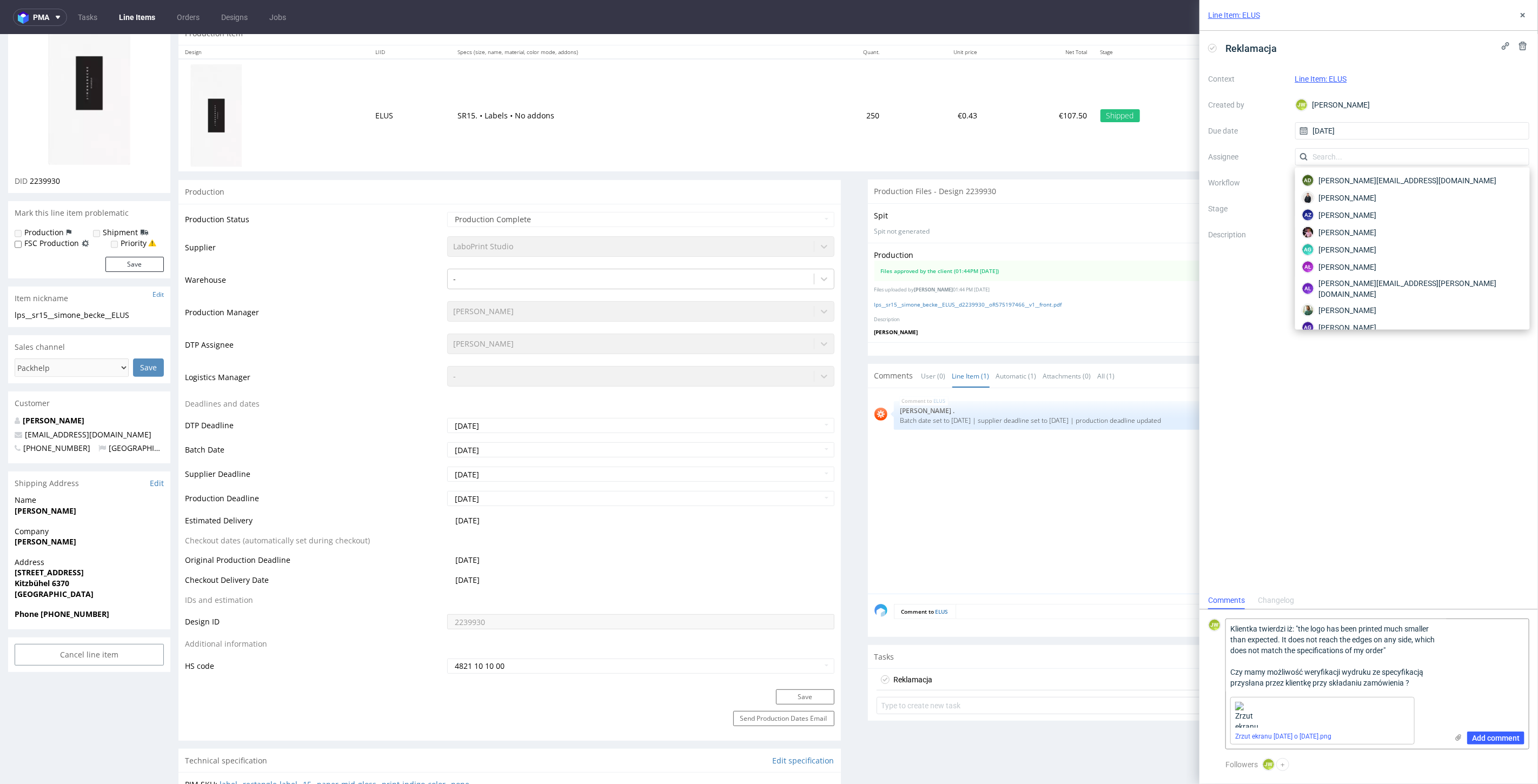
scroll to position [520, 0]
click at [1230, 294] on div "Reklamacja Context Line Item: ELUS Created by JW Jędrzej Wiśniewski Due date 05…" at bounding box center [1368, 311] width 338 height 561
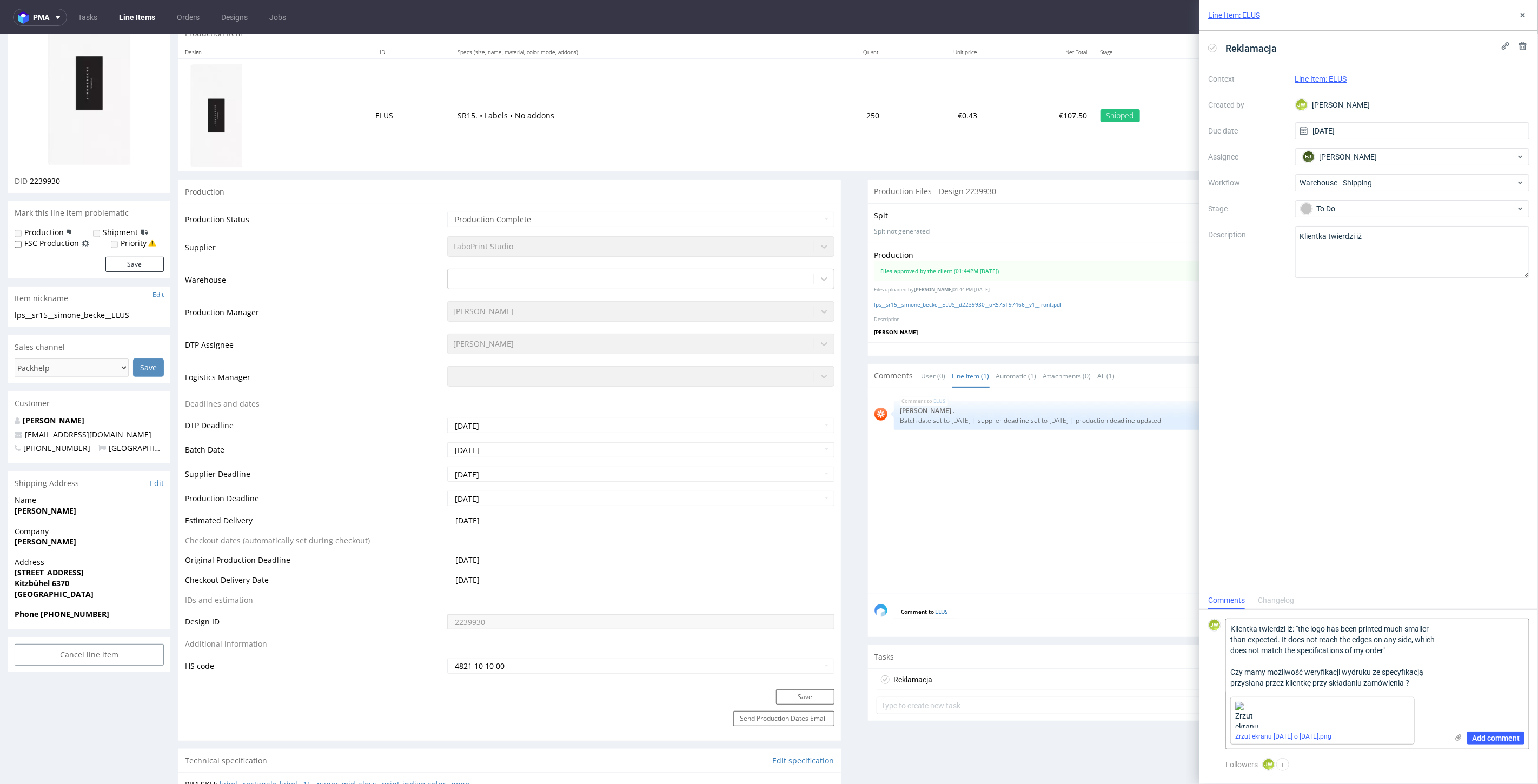
drag, startPoint x: 1422, startPoint y: 688, endPoint x: 1214, endPoint y: 614, distance: 220.8
click at [1214, 614] on form "JW Klientka twierdzi iż: "the logo has been printed much smaller than expected.…" at bounding box center [1368, 683] width 338 height 149
drag, startPoint x: 1373, startPoint y: 229, endPoint x: 1226, endPoint y: 234, distance: 147.1
click at [1226, 234] on div "Context Line Item: ELUS Created by JW Jędrzej Wiśniewski Due date 05/09/2025 As…" at bounding box center [1369, 174] width 321 height 208
paste textarea ": "the logo has been printed much smaller than expected. It does not reach the …"
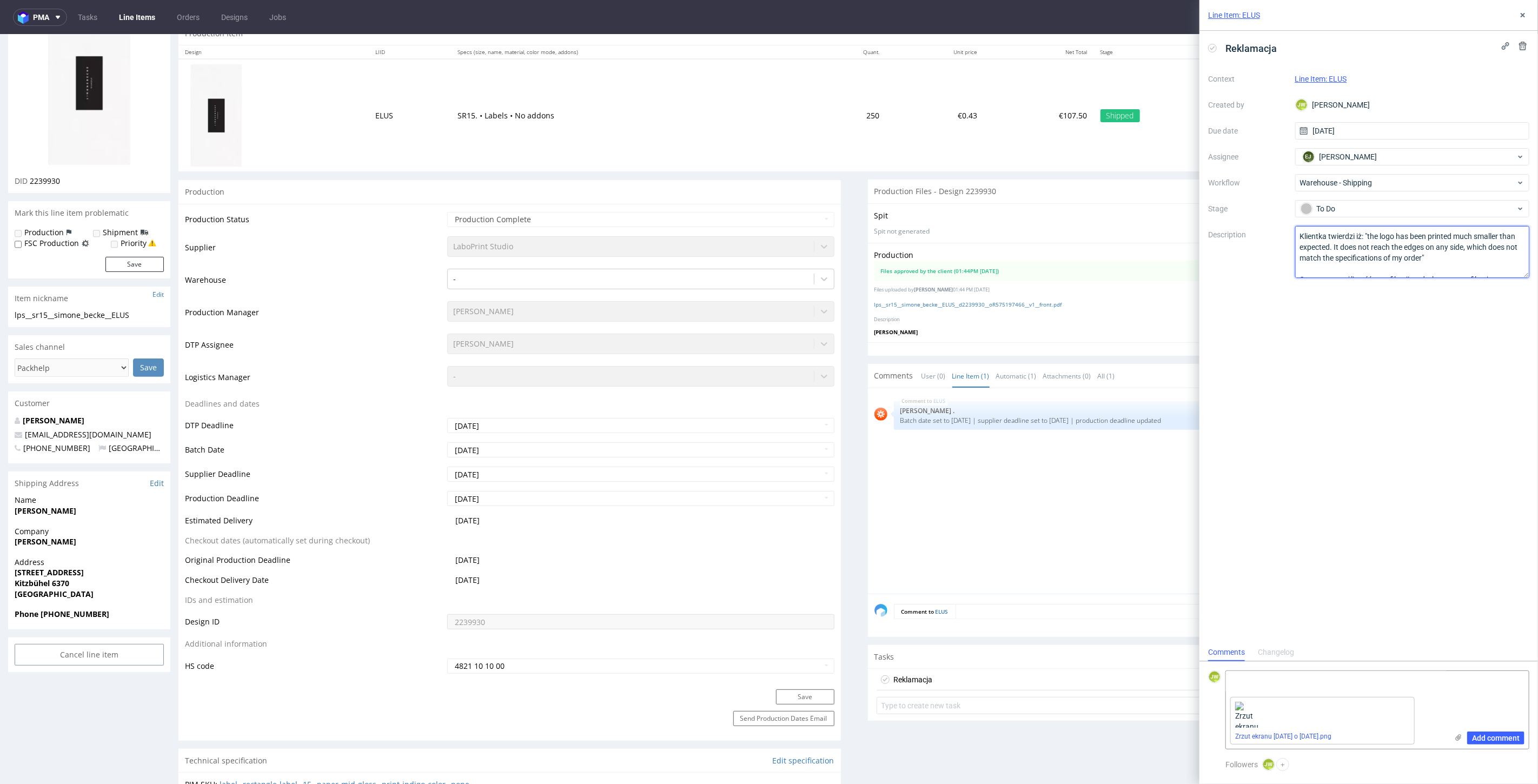
scroll to position [17, 0]
click at [1277, 702] on div "Zrzut ekranu 2025-08-11 o 08.17.08.png" at bounding box center [1322, 720] width 184 height 48
click at [1413, 697] on icon at bounding box center [1412, 700] width 8 height 8
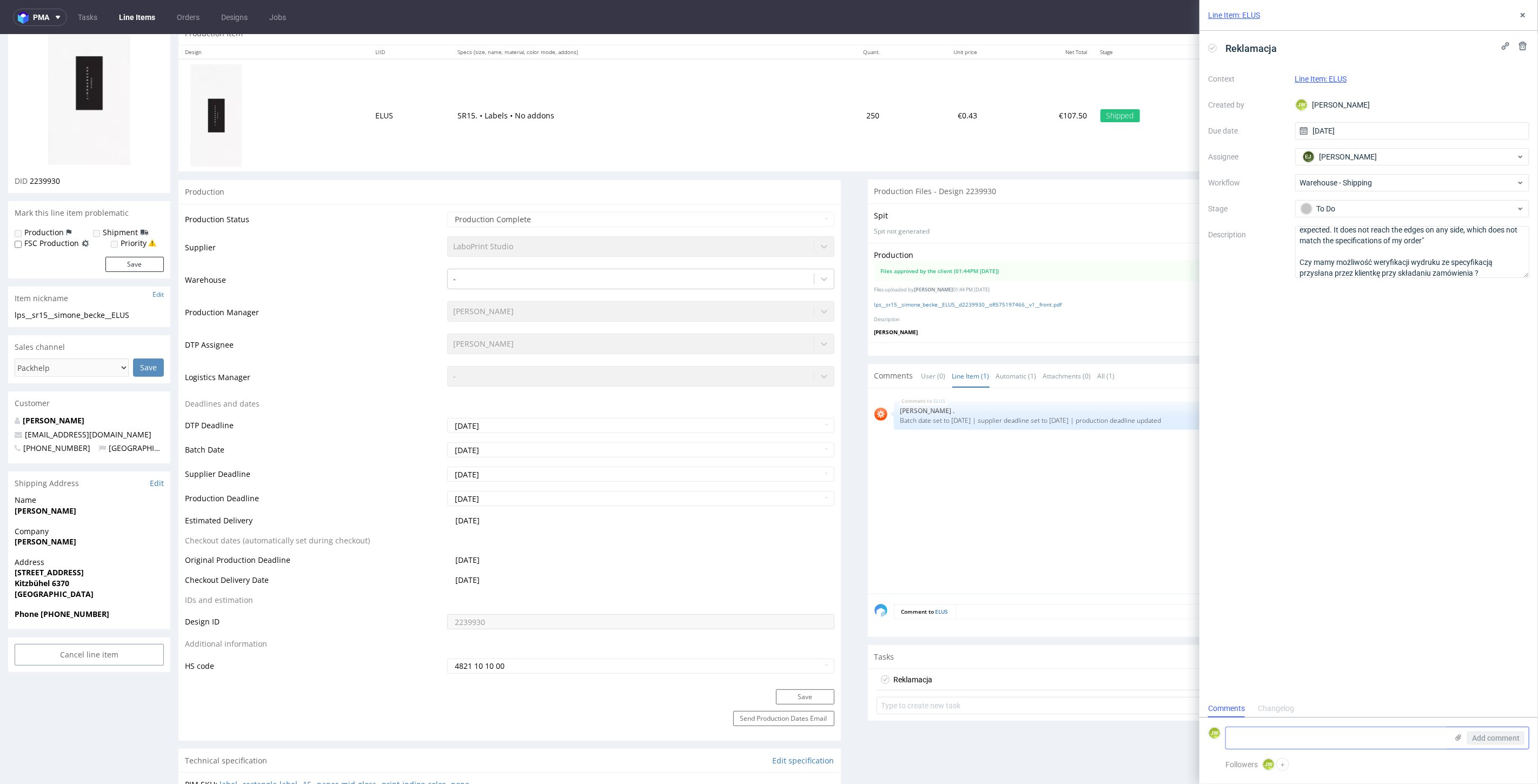
scroll to position [12, 0]
click at [1423, 251] on textarea "Klientka twierdzi iż: "the logo has been printed much smaller than expected. It…" at bounding box center [1412, 251] width 234 height 52
click at [1503, 42] on icon at bounding box center [1505, 46] width 8 height 8
click at [1424, 43] on div "Reklamacja" at bounding box center [1369, 48] width 321 height 18
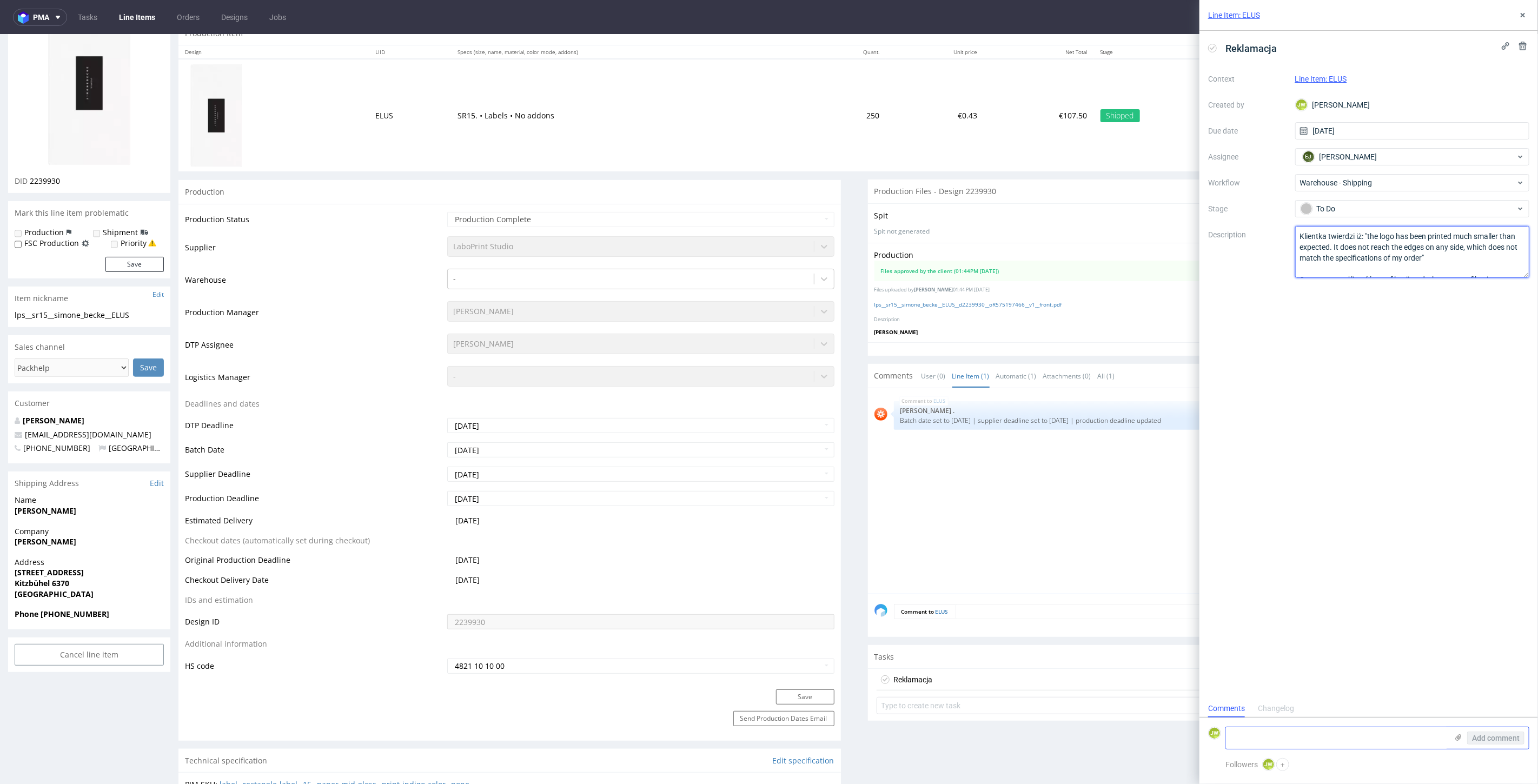
click at [1375, 247] on textarea "Klientka twierdzi iż: "the logo has been printed much smaller than expected. It…" at bounding box center [1412, 251] width 234 height 52
drag, startPoint x: 1528, startPoint y: 275, endPoint x: 1524, endPoint y: 351, distance: 76.1
click at [1524, 351] on textarea "Klientka twierdzi iż: "the logo has been printed much smaller than expected. It…" at bounding box center [1412, 289] width 234 height 127
click at [1450, 319] on textarea "Klientka twierdzi iż: "the logo has been printed much smaller than expected. It…" at bounding box center [1412, 289] width 234 height 127
drag, startPoint x: 1358, startPoint y: 320, endPoint x: 1344, endPoint y: 313, distance: 15.7
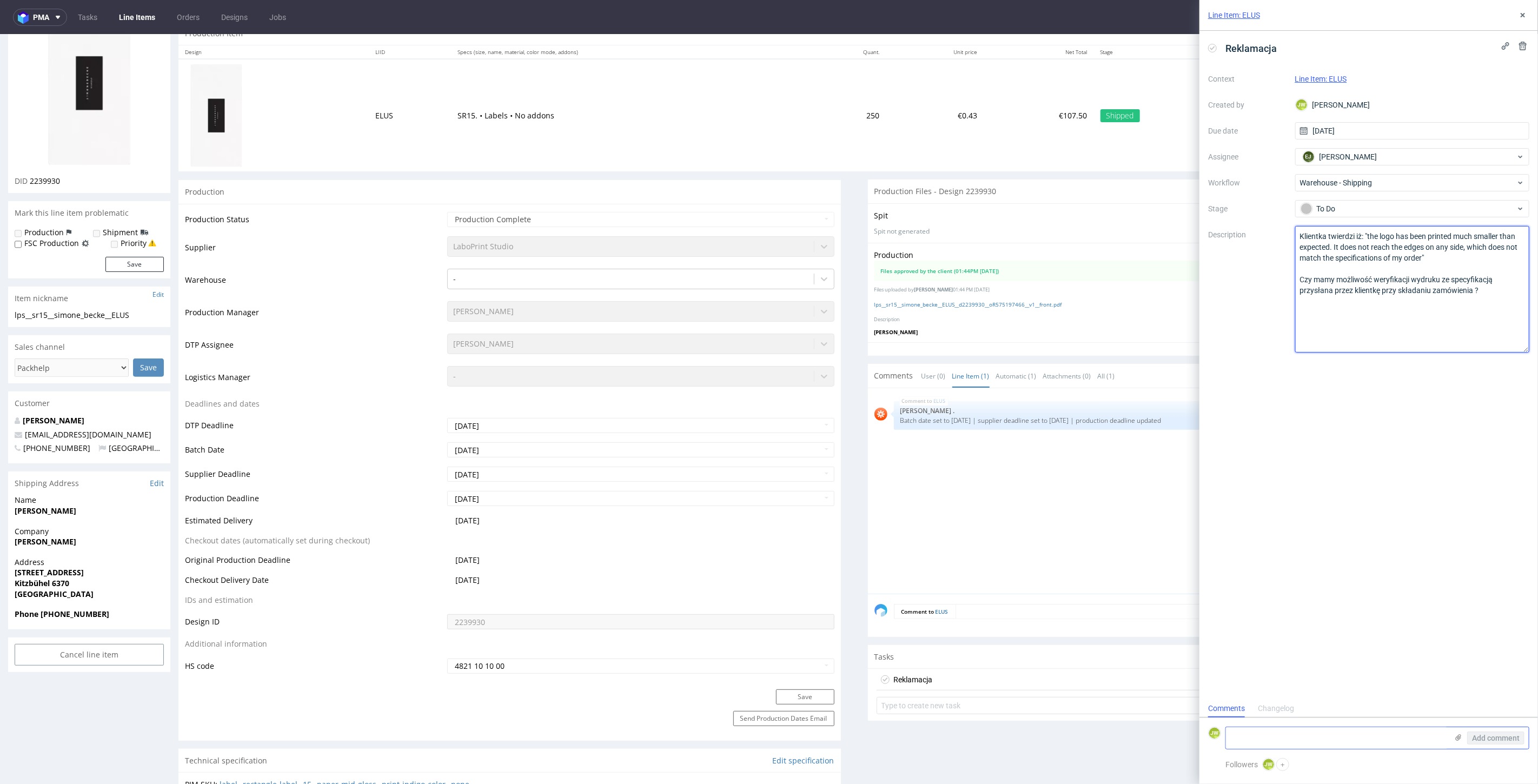
click at [1344, 313] on textarea "Klientka twierdzi iż: "the logo has been printed much smaller than expected. It…" at bounding box center [1412, 289] width 234 height 127
drag, startPoint x: 1352, startPoint y: 313, endPoint x: 1378, endPoint y: 306, distance: 26.9
click at [1353, 313] on textarea "Klientka twierdzi iż: "the logo has been printed much smaller than expected. It…" at bounding box center [1412, 289] width 234 height 127
click at [1375, 287] on textarea "Klientka twierdzi iż: "the logo has been printed much smaller than expected. It…" at bounding box center [1412, 289] width 234 height 127
click at [1376, 302] on textarea "Klientka twierdzi iż: "the logo has been printed much smaller than expected. It…" at bounding box center [1412, 289] width 234 height 127
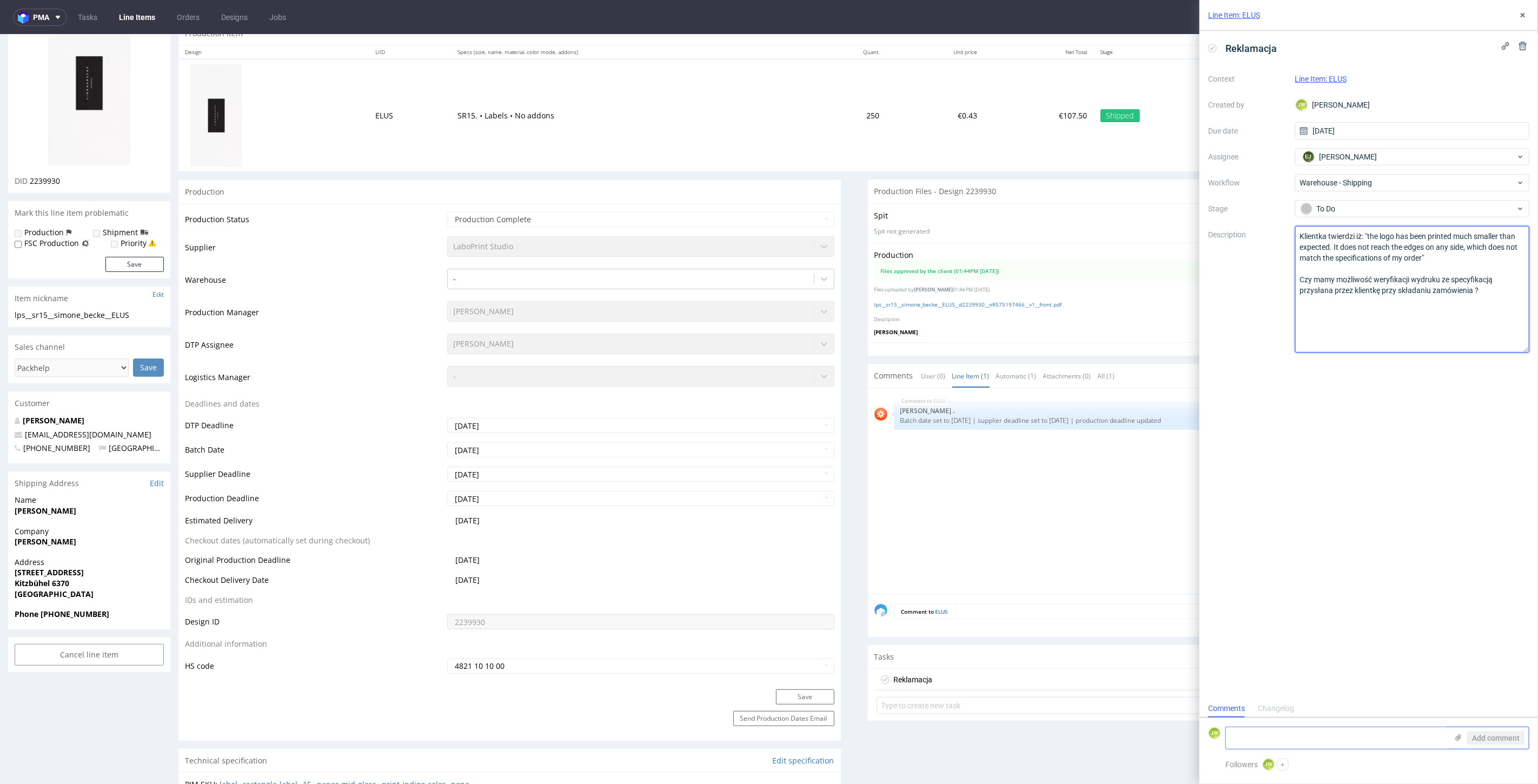
click at [1484, 290] on textarea "Klientka twierdzi iż: "the logo has been printed much smaller than expected. It…" at bounding box center [1412, 289] width 234 height 127
click at [1472, 292] on textarea "Klientka twierdzi iż: "the logo has been printed much smaller than expected. It…" at bounding box center [1412, 289] width 234 height 127
click at [1325, 298] on textarea "Klientka twierdzi iż: "the logo has been printed much smaller than expected. It…" at bounding box center [1412, 289] width 234 height 127
drag, startPoint x: 1357, startPoint y: 309, endPoint x: 1397, endPoint y: 308, distance: 40.0
click at [1358, 309] on textarea "Klientka twierdzi iż: "the logo has been printed much smaller than expected. It…" at bounding box center [1412, 289] width 234 height 127
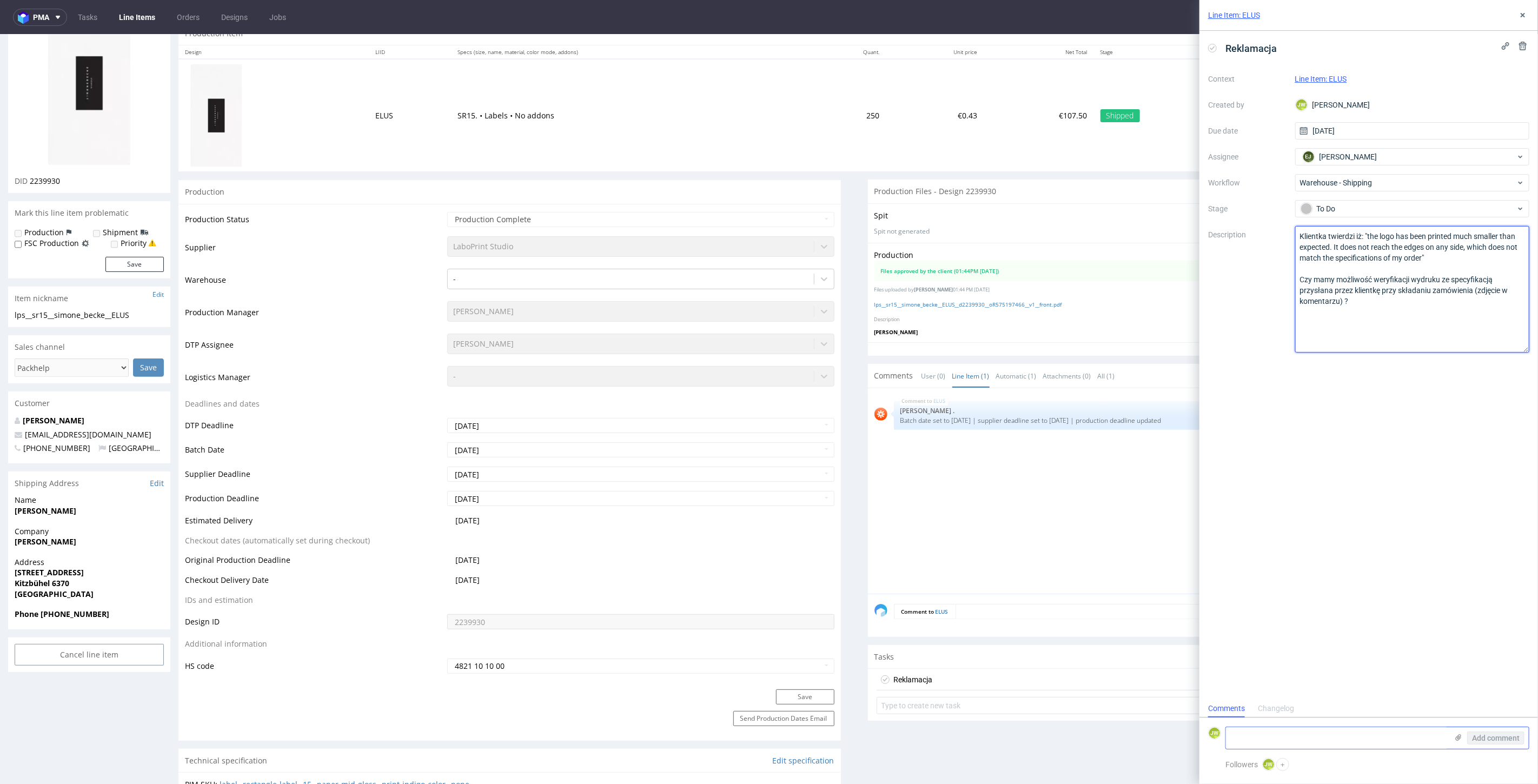
type textarea "Klientka twierdzi iż: "the logo has been printed much smaller than expected. It…"
click at [1443, 442] on div "Reklamacja Context Line Item: ELUS Created by JW Jędrzej Wiśniewski Due date 05…" at bounding box center [1368, 365] width 338 height 668
click at [1520, 16] on icon at bounding box center [1522, 15] width 8 height 8
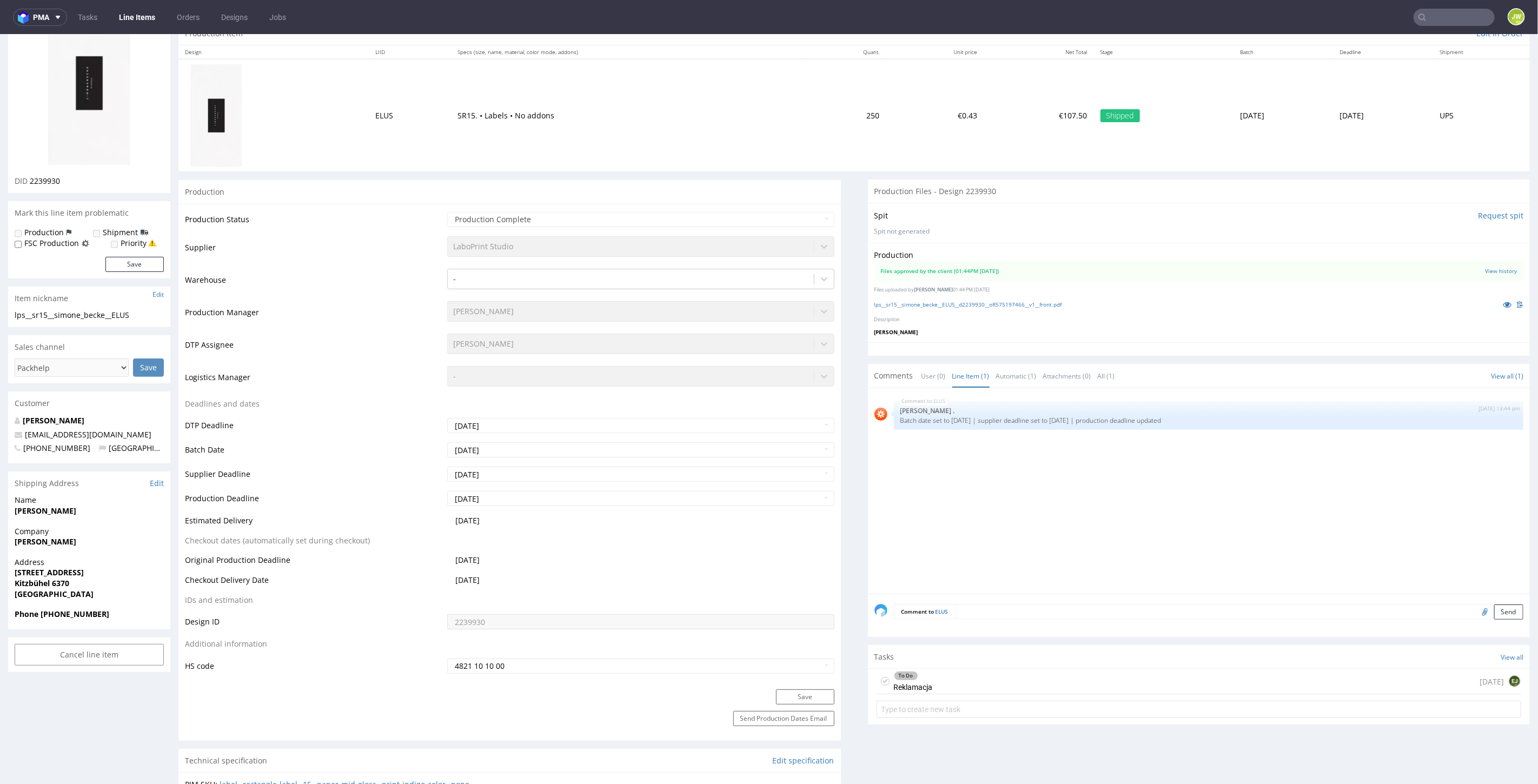
click at [905, 689] on div "To Do Reklamacja" at bounding box center [914, 680] width 39 height 25
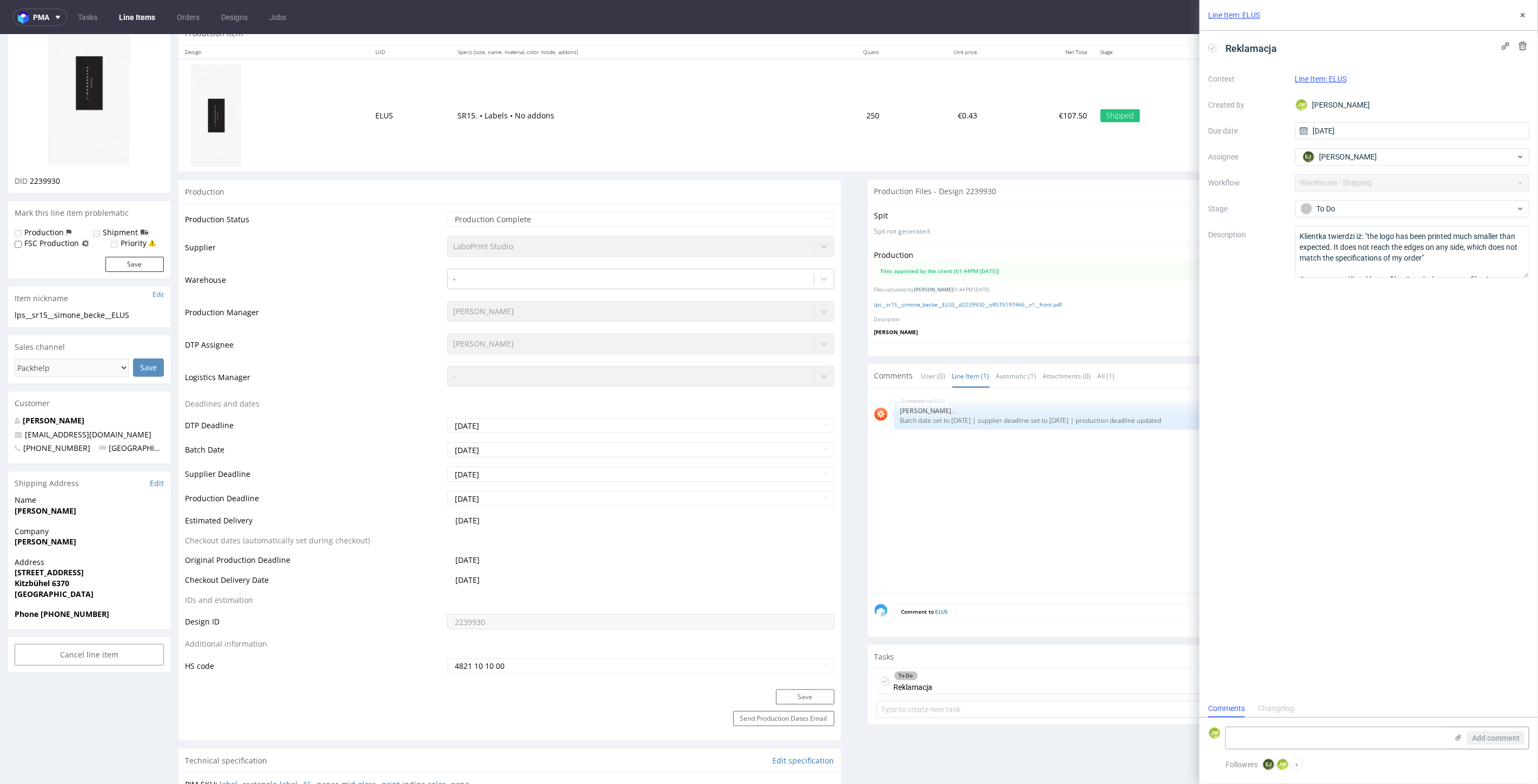
scroll to position [8, 0]
click at [1460, 738] on icon at bounding box center [1458, 737] width 8 height 8
click at [0, 0] on input "file" at bounding box center [0, 0] width 0 height 0
click at [1462, 737] on icon at bounding box center [1458, 737] width 8 height 8
click at [0, 0] on input "file" at bounding box center [0, 0] width 0 height 0
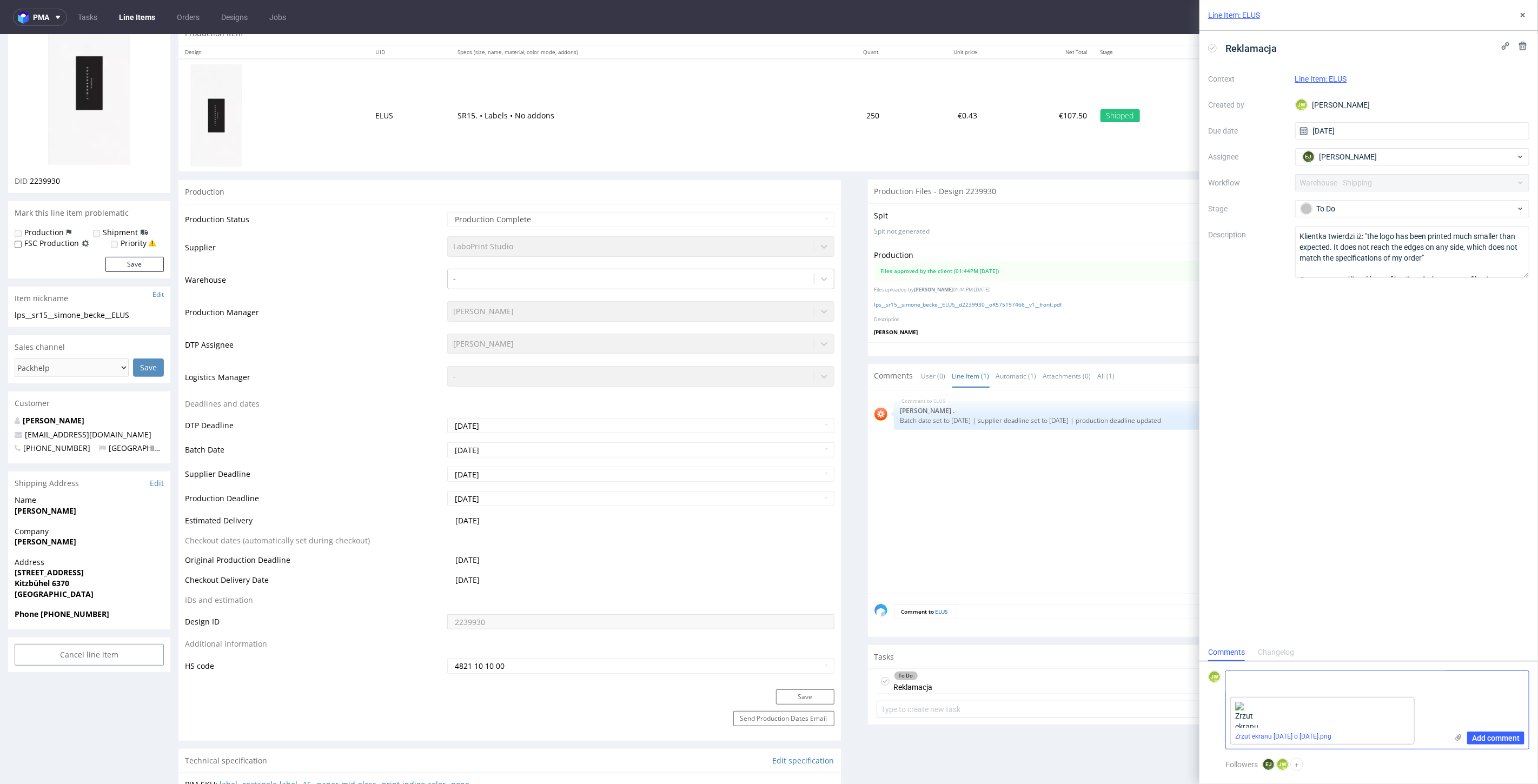
click at [1262, 683] on textarea at bounding box center [1336, 681] width 221 height 22
type textarea "Zdjęcie reklamowanego towaru"
click at [1492, 736] on span "Add comment" at bounding box center [1496, 738] width 48 height 8
click at [1522, 13] on icon at bounding box center [1522, 15] width 8 height 8
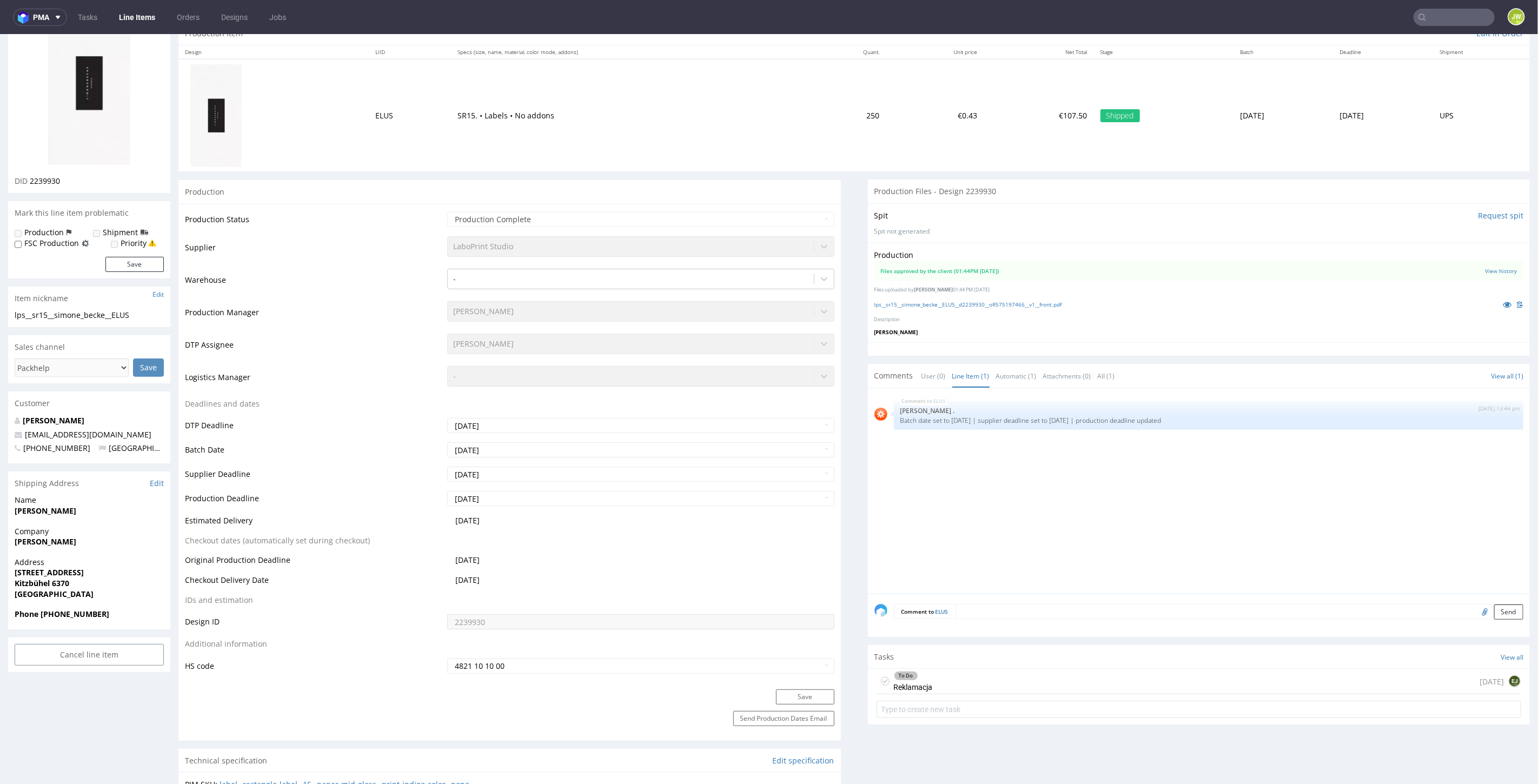
click at [1381, 683] on div "To Do Reklamacja today EJ" at bounding box center [1199, 680] width 645 height 25
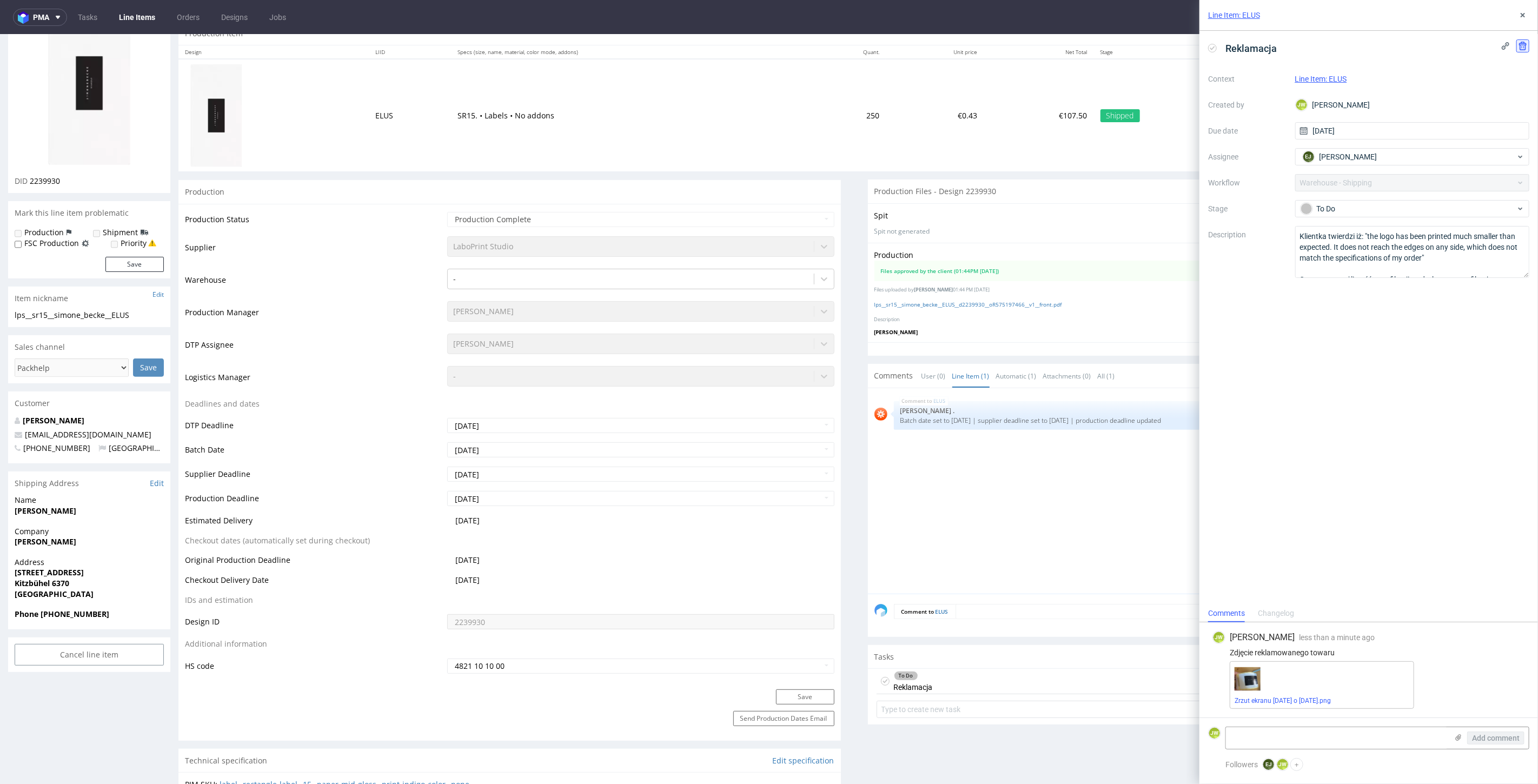
click at [1522, 46] on use at bounding box center [1523, 46] width 8 height 8
drag, startPoint x: 1511, startPoint y: 102, endPoint x: 1510, endPoint y: 71, distance: 31.0
click at [1511, 102] on span "Delete" at bounding box center [1514, 99] width 23 height 8
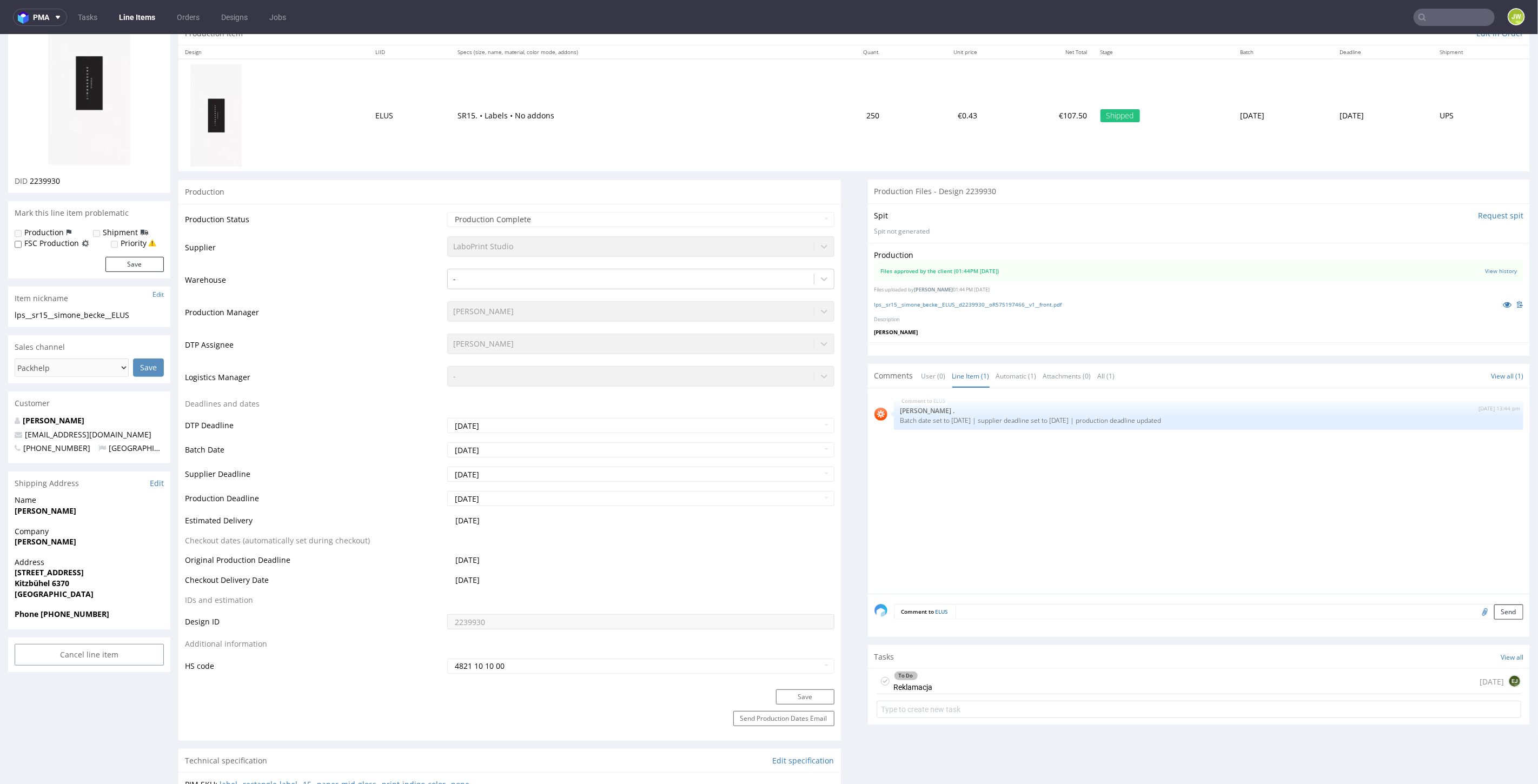
click at [1409, 683] on div "To Do Reklamacja today EJ" at bounding box center [1199, 680] width 645 height 25
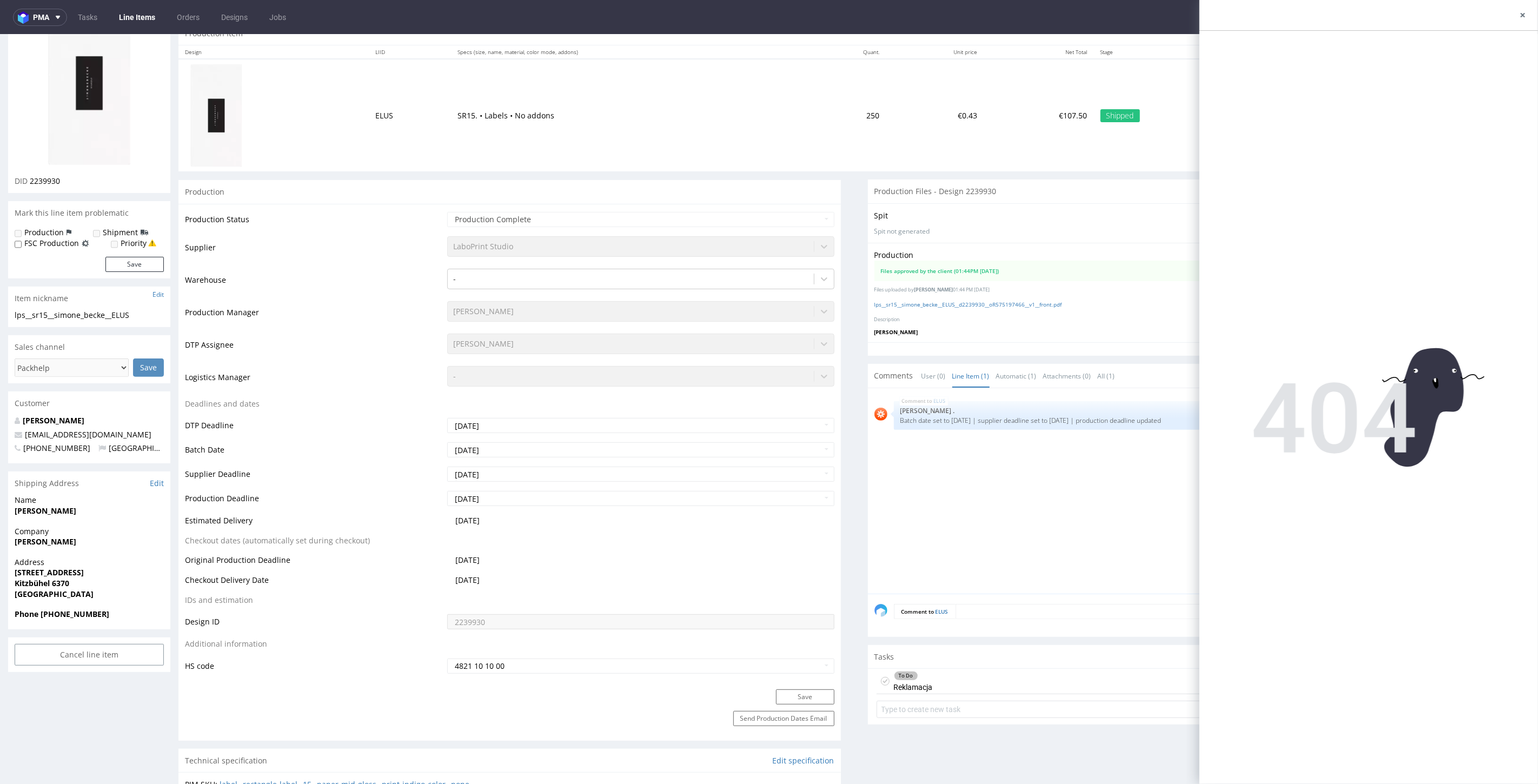
click at [1526, 24] on div at bounding box center [1368, 15] width 338 height 31
click at [1524, 21] on button at bounding box center [1523, 15] width 13 height 13
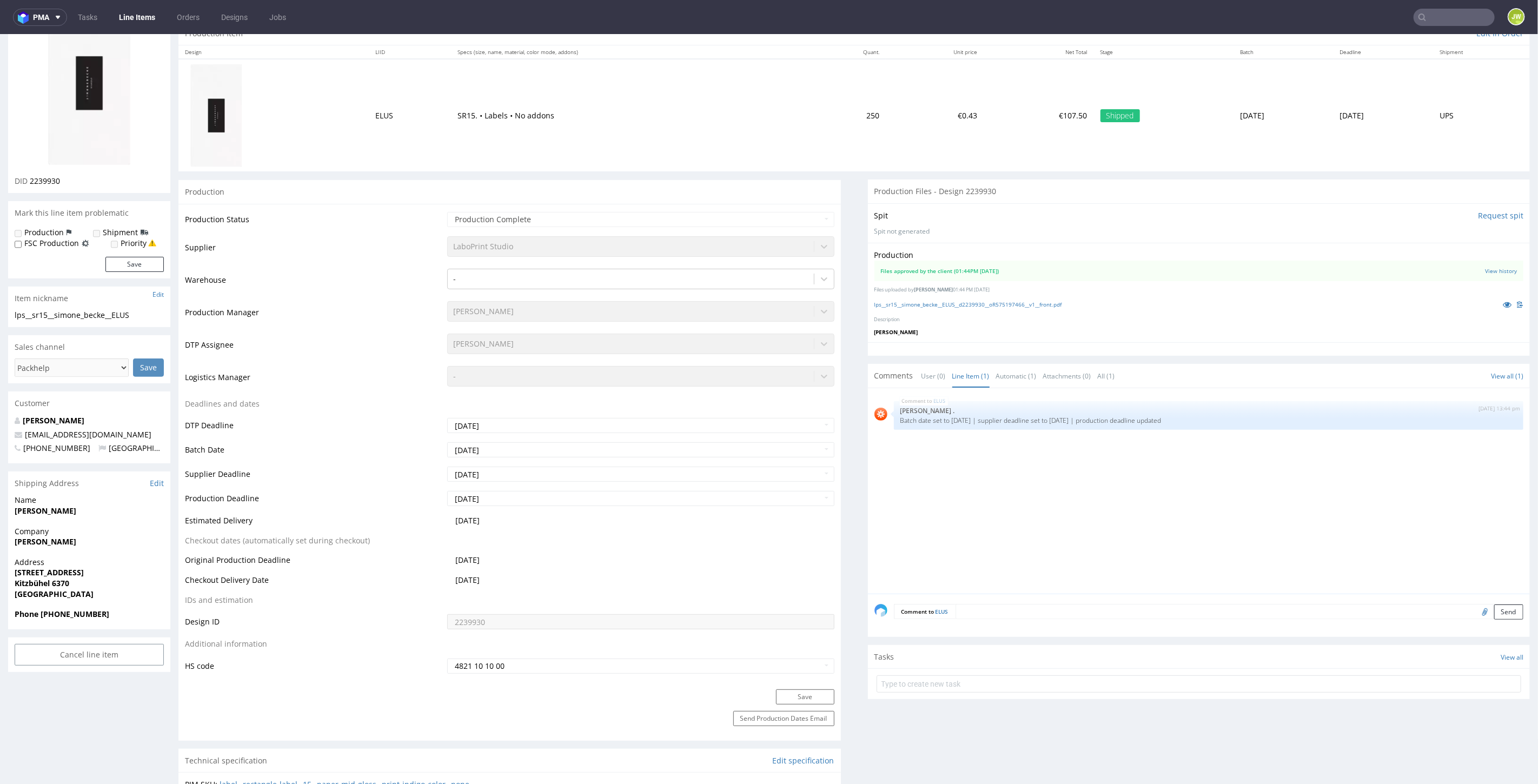
click at [985, 482] on div "ELUS 22nd Jul 25 | 13:44 pm Rob . Batch date set to 2025-07-23 | supplier deadl…" at bounding box center [1202, 494] width 656 height 199
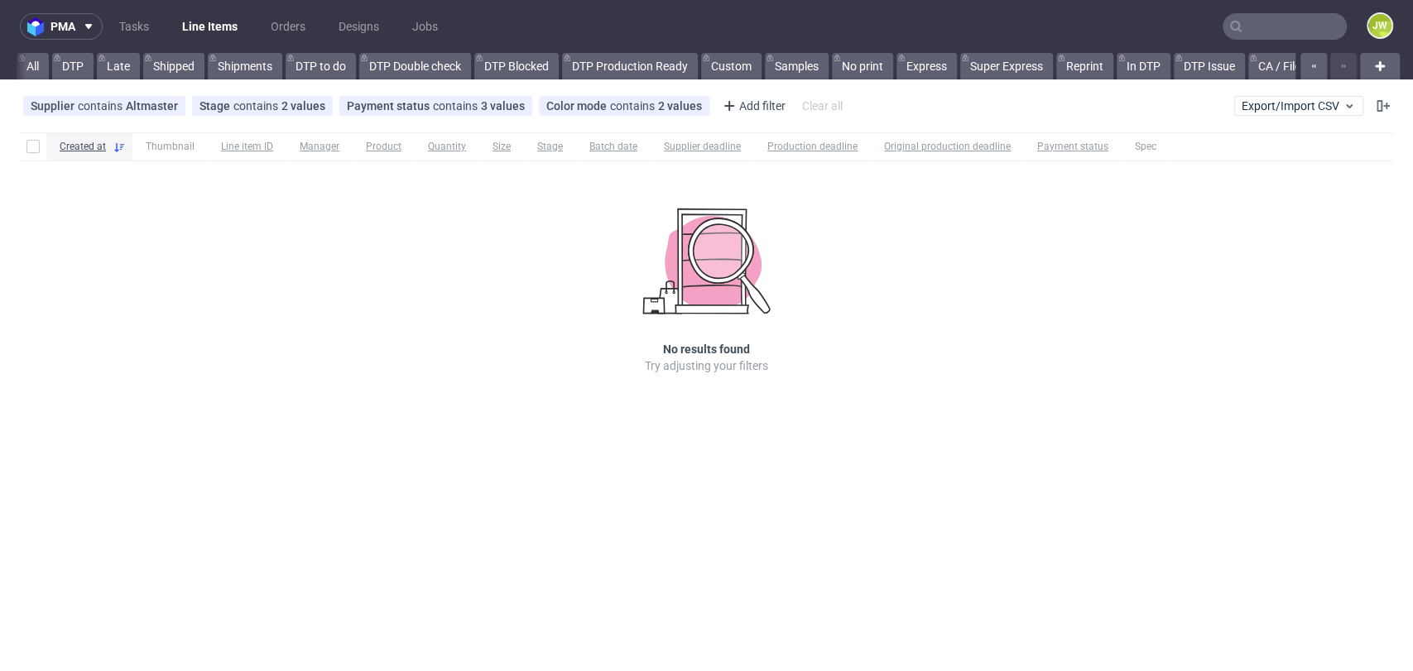
scroll to position [0, 4871]
click at [537, 328] on div "Created at Thumbnail Line item ID Manager Product Quantity Size Stage Batch dat…" at bounding box center [706, 276] width 1413 height 301
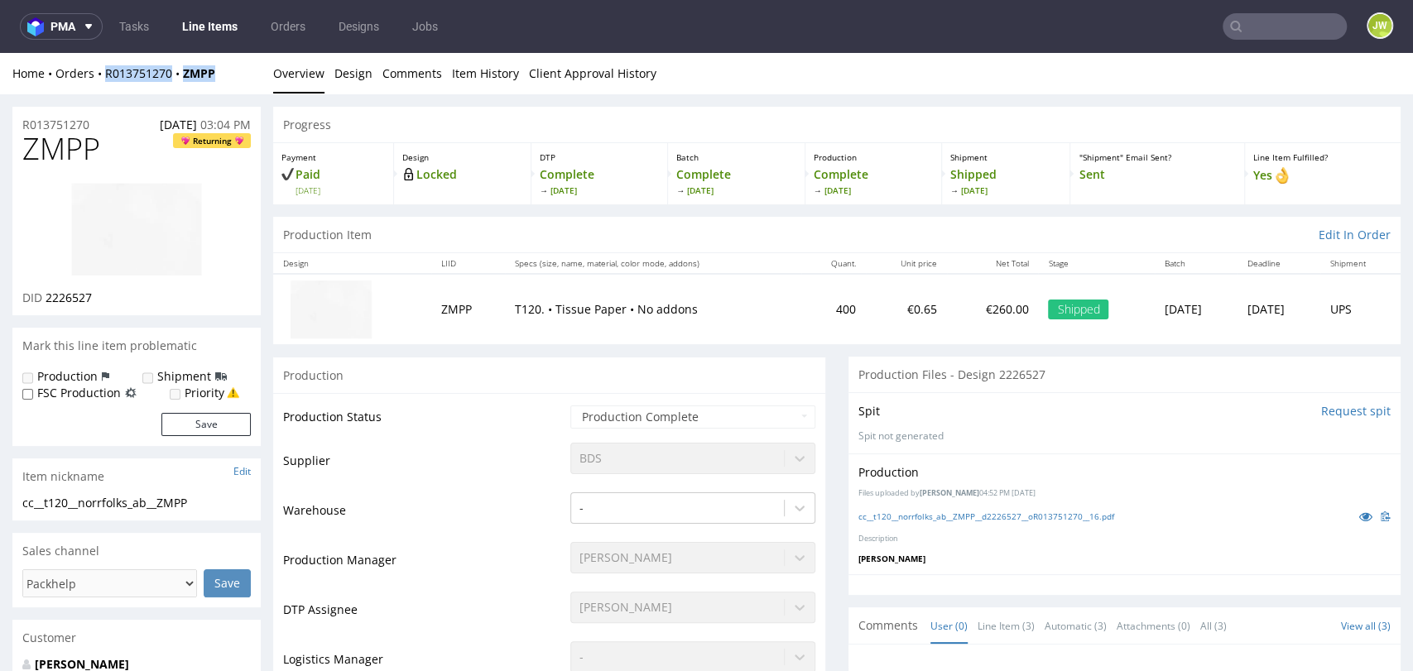
drag, startPoint x: 219, startPoint y: 75, endPoint x: 105, endPoint y: 88, distance: 114.1
click at [105, 88] on div "Home Orders R013751270 ZMPP Overview Design Comments Item History Client Approv…" at bounding box center [706, 73] width 1413 height 41
drag, startPoint x: 228, startPoint y: 75, endPoint x: 179, endPoint y: 90, distance: 51.1
click at [179, 90] on div "Home Orders R013751270 ZMPP Overview Design Comments Item History Client Approv…" at bounding box center [706, 73] width 1413 height 41
copy strong "ZMPP"
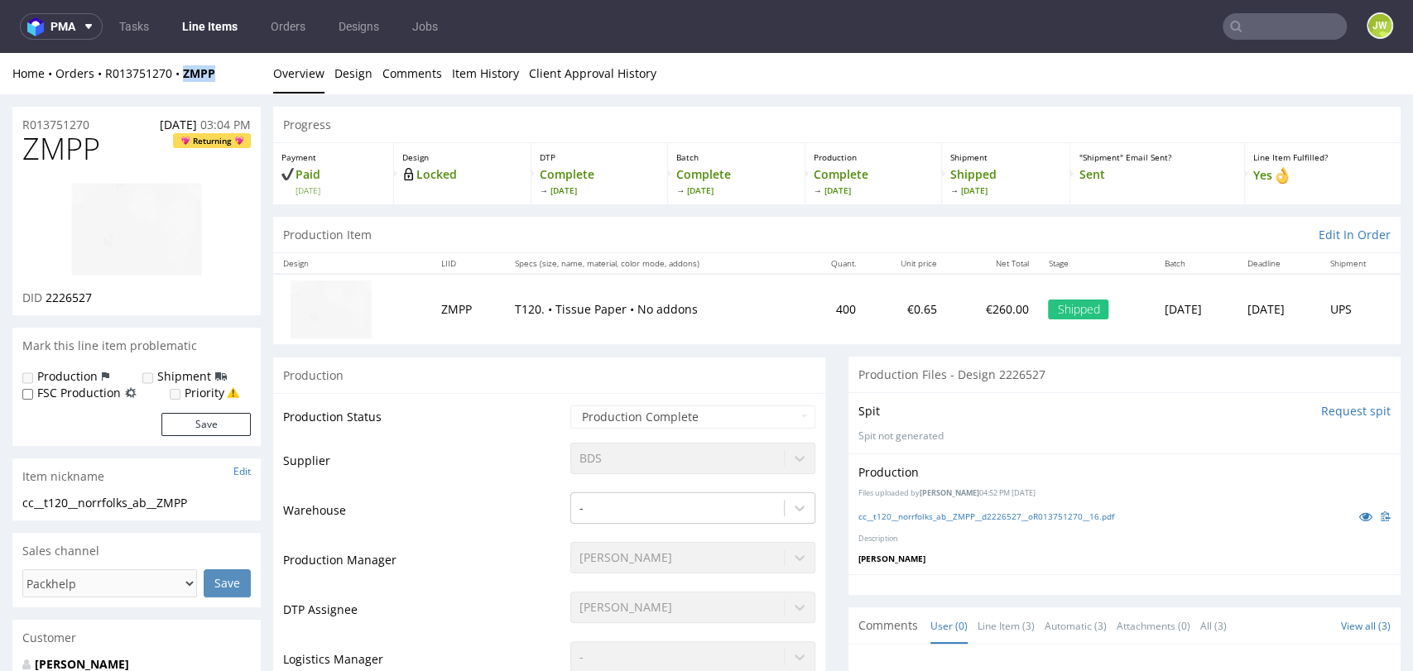
click at [258, 84] on div "Home Orders R013751270 ZMPP Overview Design Comments Item History Client Approv…" at bounding box center [706, 73] width 1413 height 41
click at [225, 83] on div "Home Orders R013751270 ZMPP Overview Design Comments Item History Client Approv…" at bounding box center [706, 73] width 1413 height 41
drag, startPoint x: 224, startPoint y: 76, endPoint x: 95, endPoint y: 89, distance: 128.9
click at [95, 89] on div "Home Orders R013751270 ZMPP Overview Design Comments Item History Client Approv…" at bounding box center [706, 73] width 1413 height 41
copy div "R013751270 ZMPP"
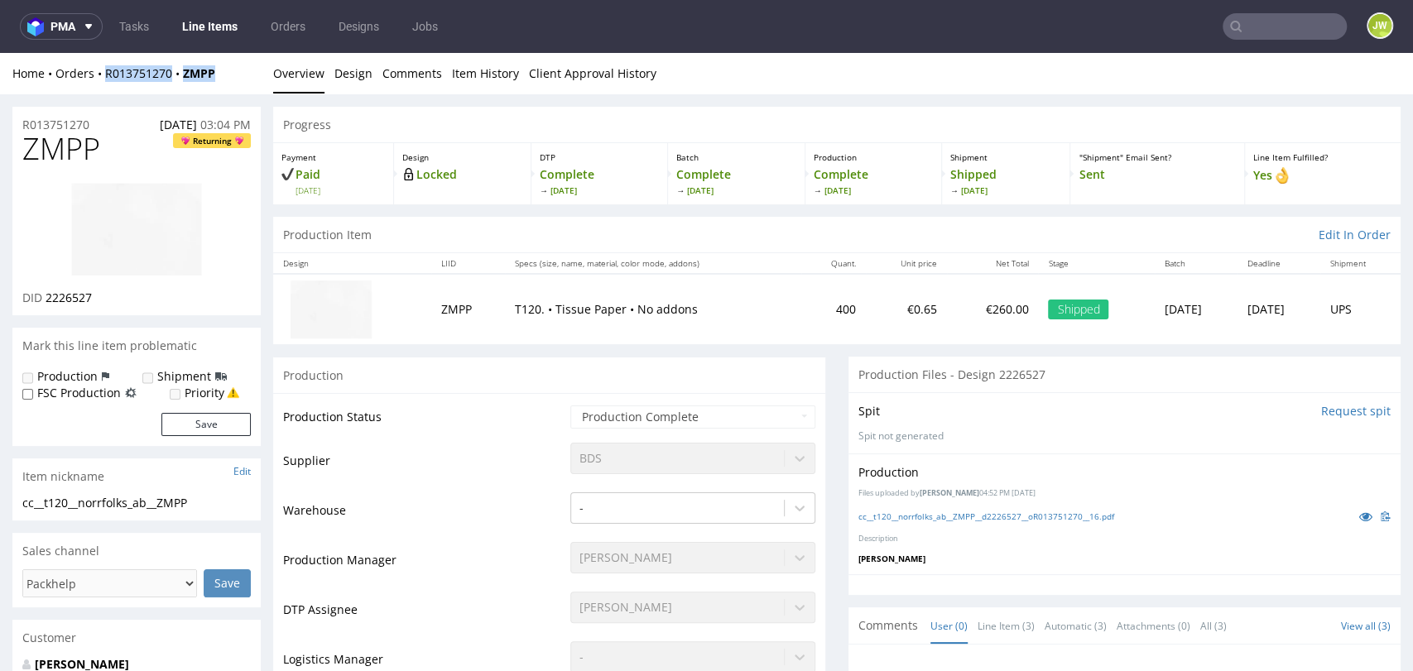
click at [216, 81] on div "Home Orders R013751270 ZMPP Overview Design Comments Item History Client Approv…" at bounding box center [706, 73] width 1413 height 41
drag, startPoint x: 223, startPoint y: 74, endPoint x: 99, endPoint y: 86, distance: 124.0
click at [99, 87] on div "Home Orders R013751270 ZMPP Overview Design Comments Item History Client Approv…" at bounding box center [706, 73] width 1413 height 41
copy div "R013751270 ZMPP"
